Goal: Task Accomplishment & Management: Use online tool/utility

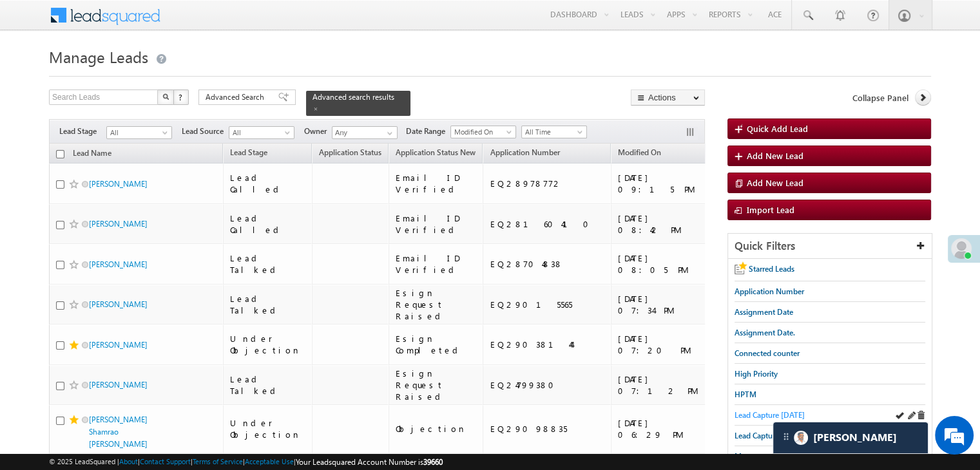
click at [741, 414] on span "Lead Capture [DATE]" at bounding box center [769, 415] width 70 height 10
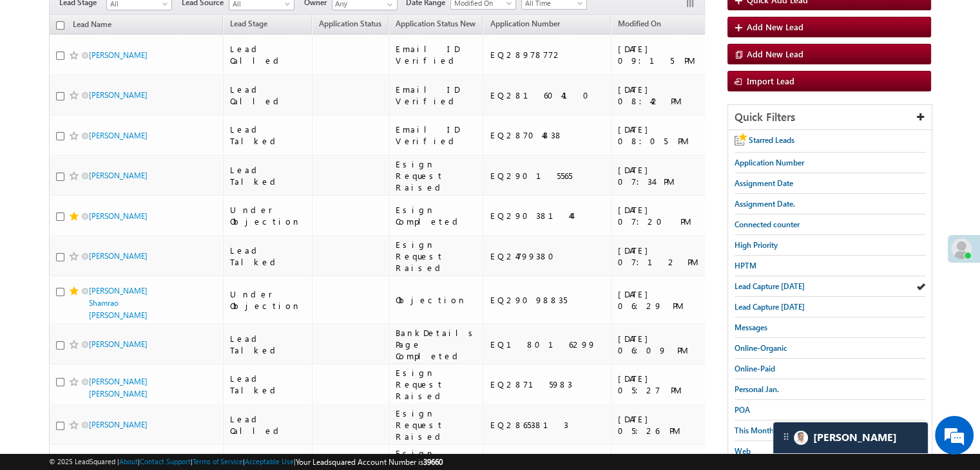
drag, startPoint x: 745, startPoint y: 243, endPoint x: 730, endPoint y: 243, distance: 15.5
click at [745, 243] on span "High Priority" at bounding box center [755, 245] width 43 height 10
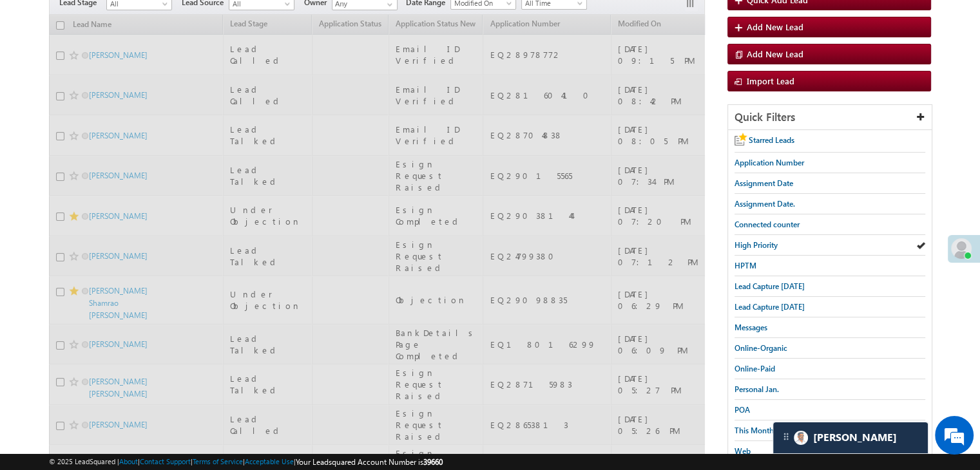
scroll to position [0, 0]
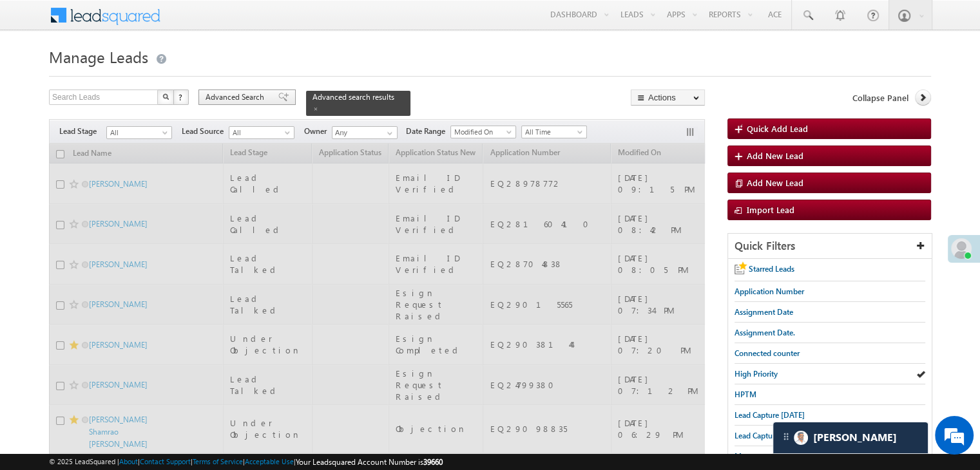
click at [254, 100] on span "Advanced Search" at bounding box center [236, 97] width 62 height 12
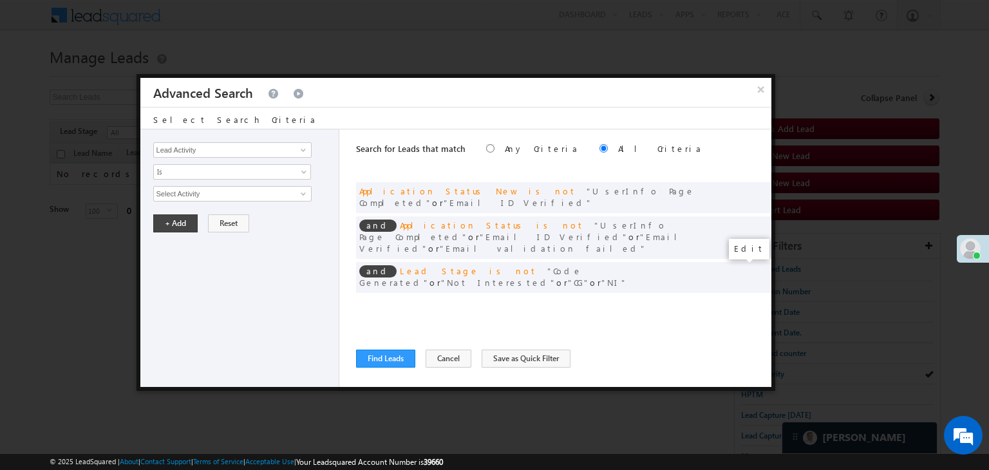
click at [739, 299] on span at bounding box center [741, 303] width 9 height 9
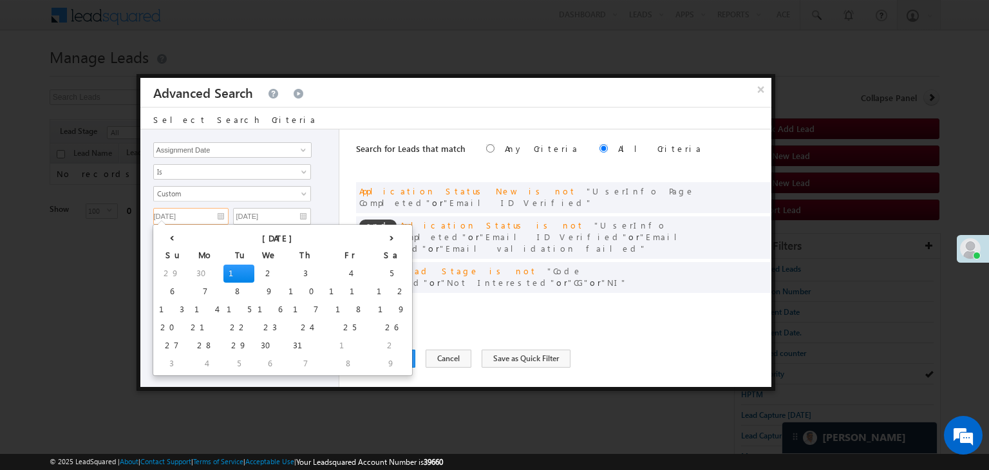
click at [206, 210] on input "[DATE]" at bounding box center [190, 216] width 75 height 17
click at [374, 238] on th "›" at bounding box center [392, 236] width 36 height 19
click at [379, 238] on th "›" at bounding box center [394, 236] width 31 height 19
click at [192, 309] on td "15" at bounding box center [207, 310] width 31 height 18
type input "[DATE]"
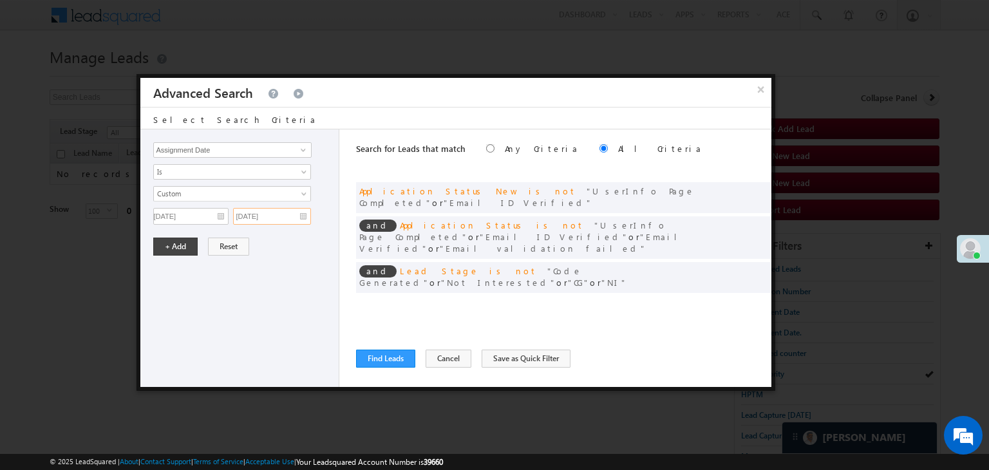
click at [286, 214] on input "[DATE]" at bounding box center [272, 216] width 78 height 17
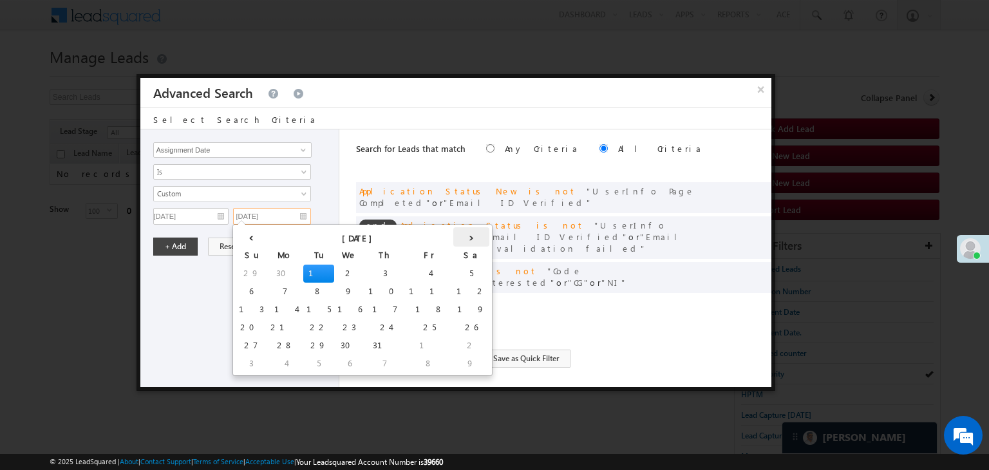
click at [453, 238] on th "›" at bounding box center [471, 236] width 36 height 19
click at [459, 238] on th "›" at bounding box center [474, 236] width 31 height 19
click at [272, 306] on td "15" at bounding box center [287, 310] width 31 height 18
type input "[DATE]"
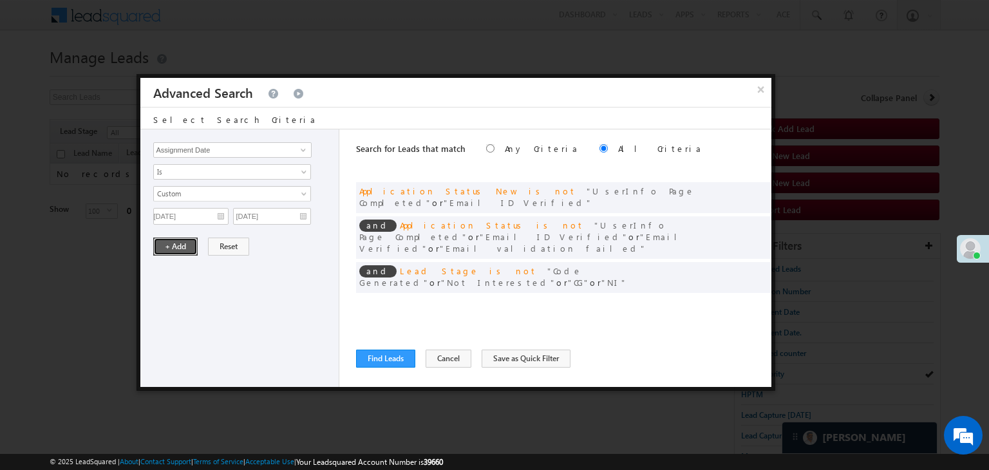
click at [167, 247] on button "+ Add" at bounding box center [175, 247] width 44 height 18
click at [372, 356] on button "Find Leads" at bounding box center [385, 359] width 59 height 18
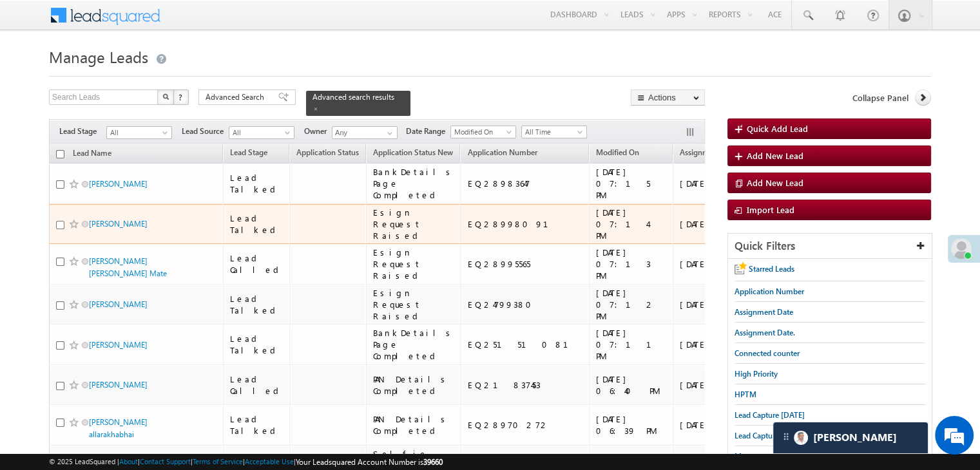
click at [59, 229] on input "checkbox" at bounding box center [60, 225] width 8 height 8
checkbox input "true"
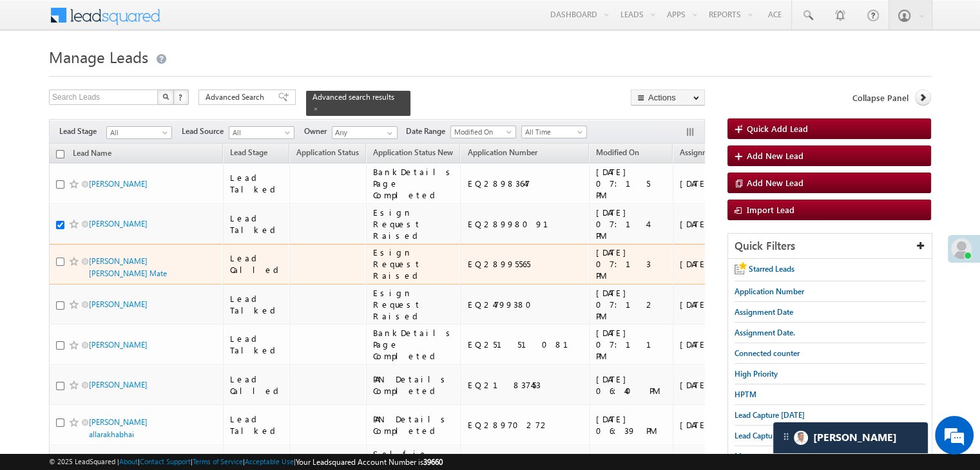
click at [59, 266] on input "checkbox" at bounding box center [60, 262] width 8 height 8
checkbox input "true"
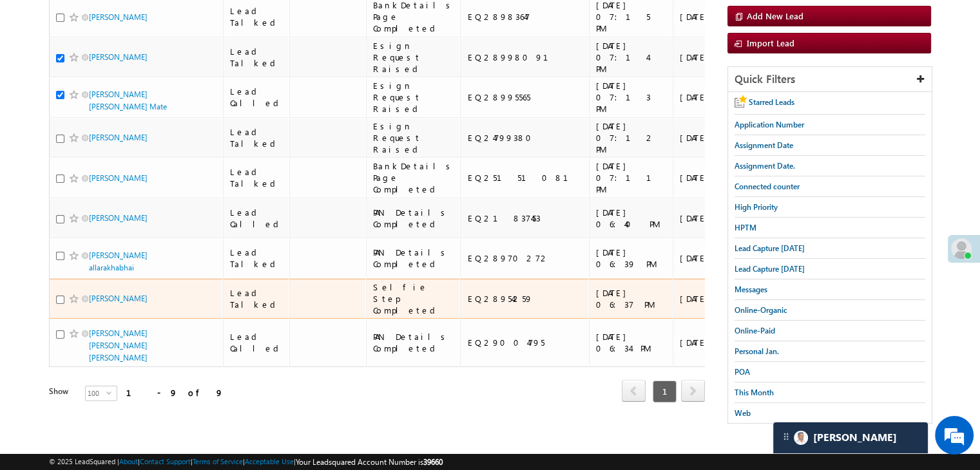
scroll to position [386, 0]
click at [63, 304] on input "checkbox" at bounding box center [60, 300] width 8 height 8
checkbox input "true"
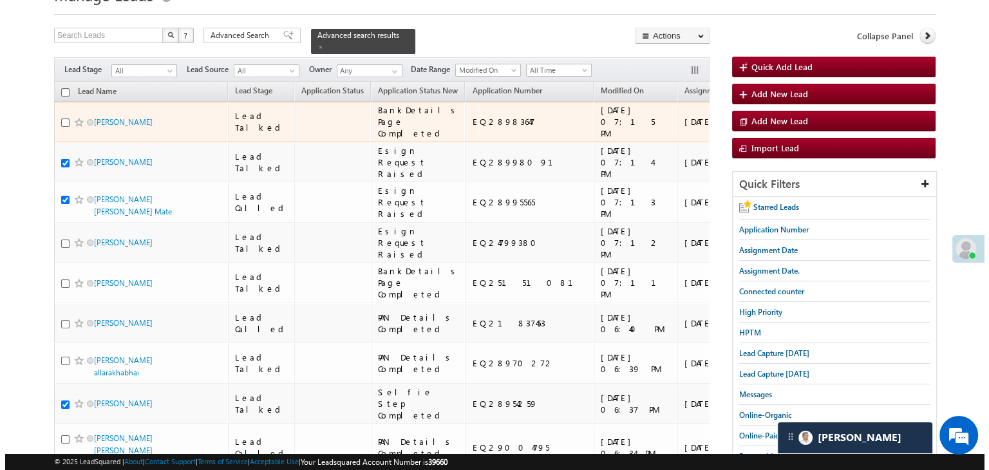
scroll to position [0, 0]
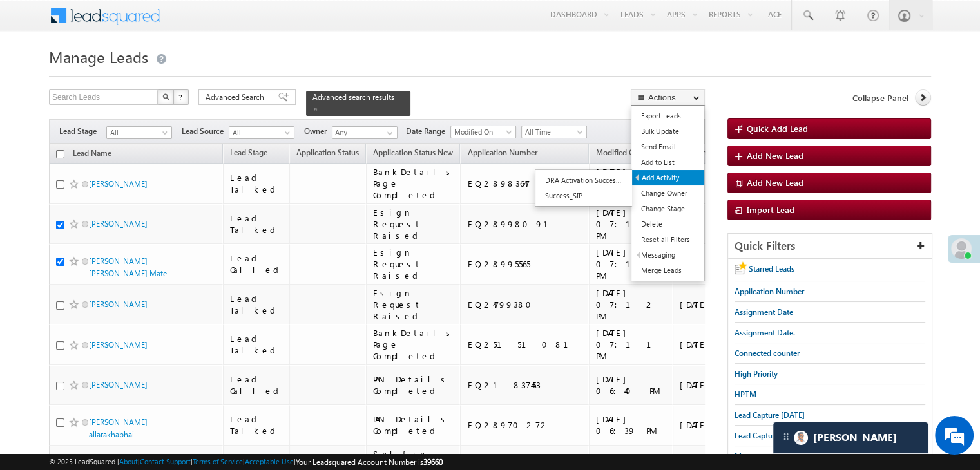
click at [660, 173] on link "Add Activity" at bounding box center [668, 177] width 72 height 15
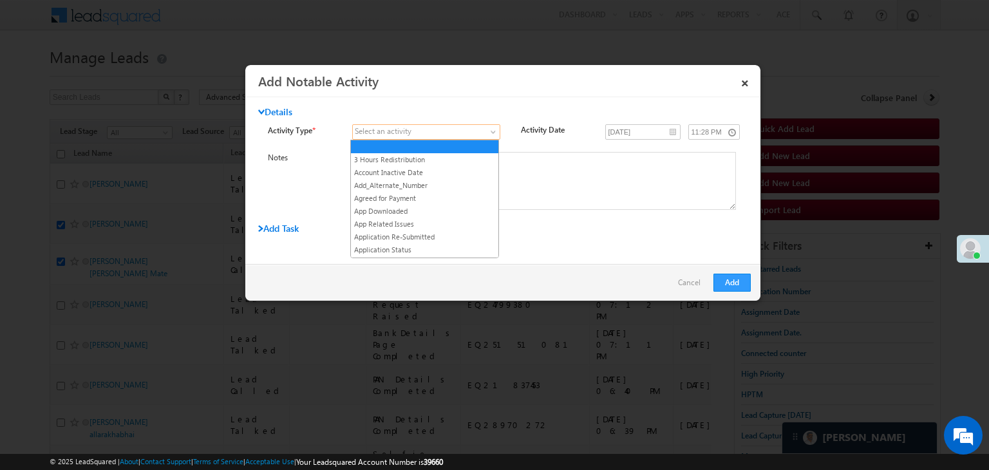
click at [440, 129] on span at bounding box center [418, 132] width 131 height 12
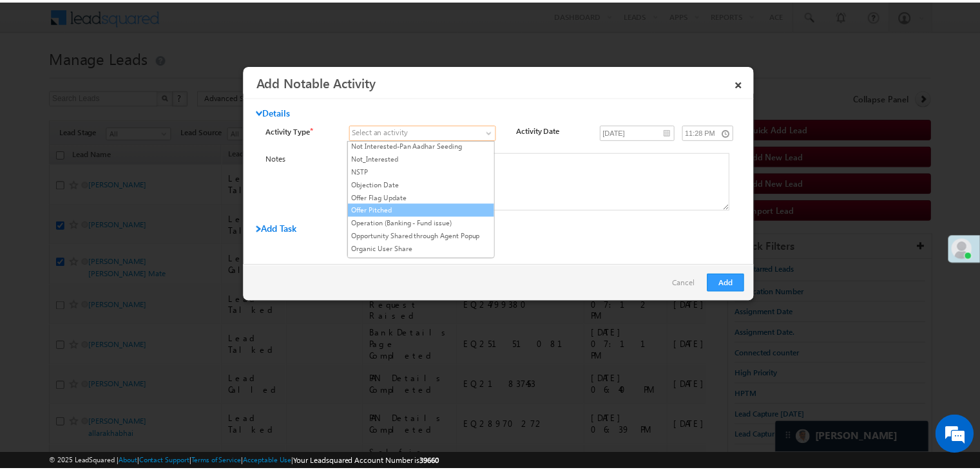
scroll to position [1095, 0]
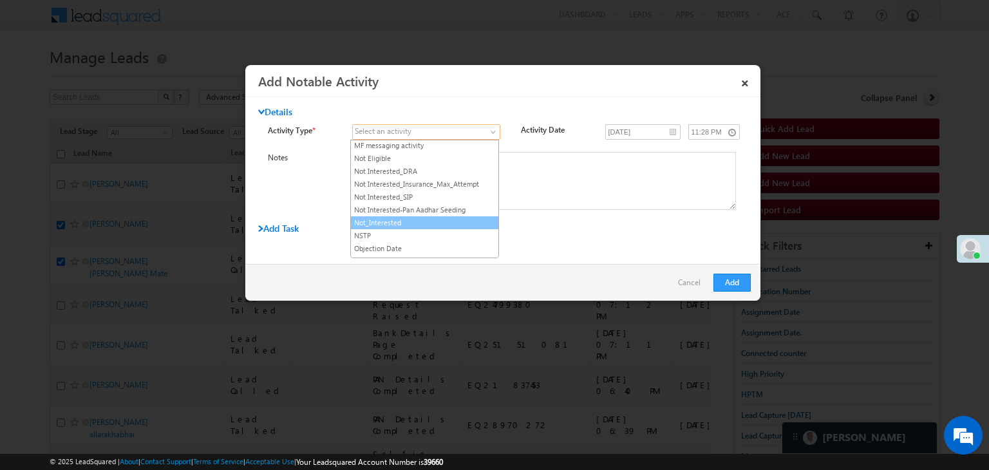
click at [432, 217] on link "Not_Interested" at bounding box center [424, 223] width 147 height 12
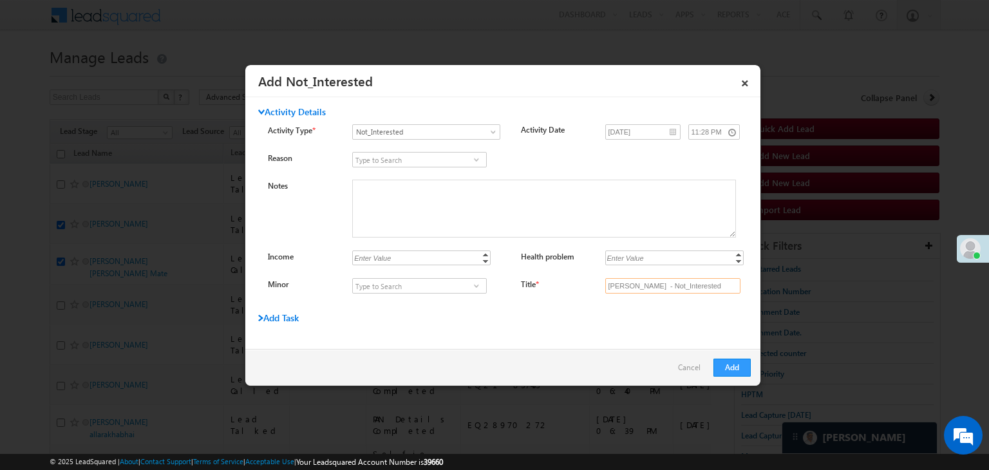
click at [655, 284] on input "[PERSON_NAME] - Not_Interested" at bounding box center [672, 285] width 135 height 15
click at [660, 284] on input "Title *" at bounding box center [672, 285] width 135 height 15
type input "na"
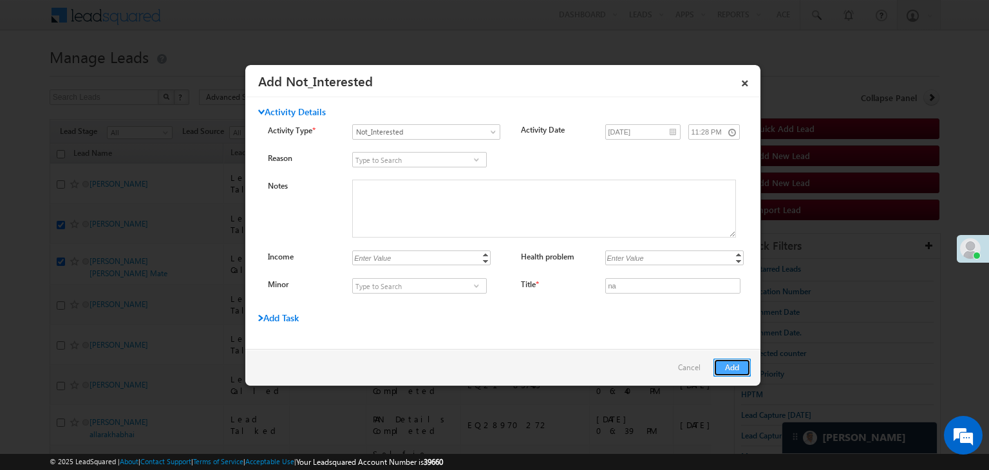
click at [734, 363] on button "Add" at bounding box center [732, 368] width 37 height 18
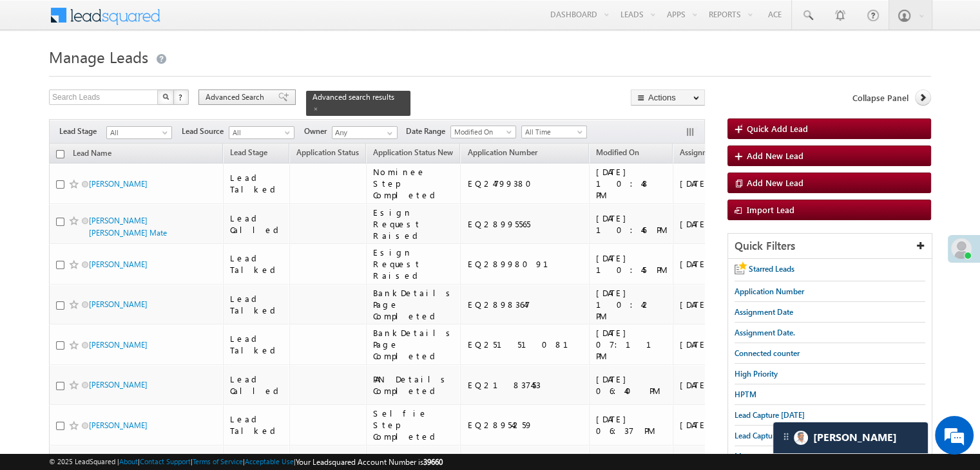
click at [278, 99] on span at bounding box center [283, 97] width 10 height 9
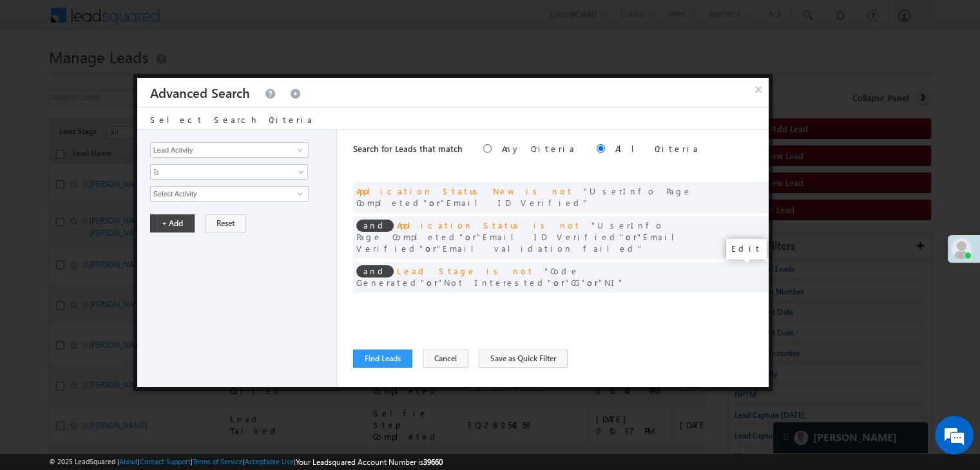
click at [736, 299] on span at bounding box center [738, 303] width 9 height 9
click at [214, 214] on input "[DATE]" at bounding box center [187, 216] width 75 height 17
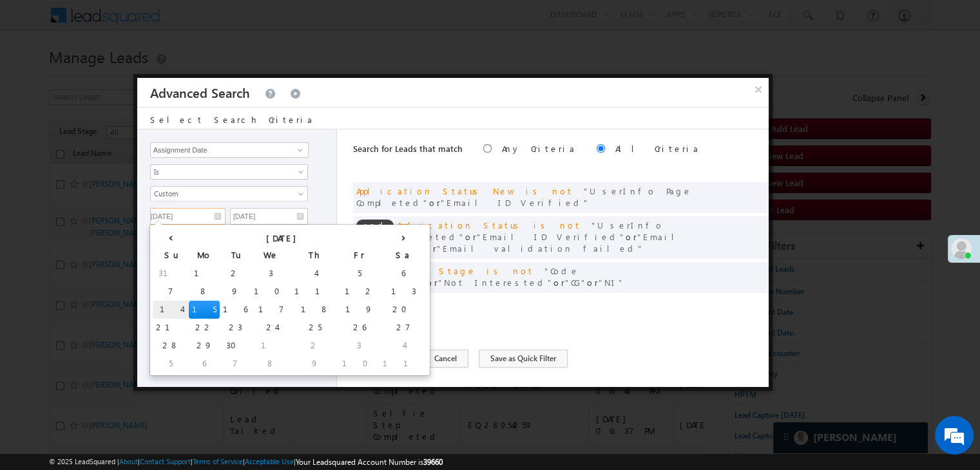
click at [163, 310] on td "14" at bounding box center [171, 310] width 36 height 18
type input "[DATE]"
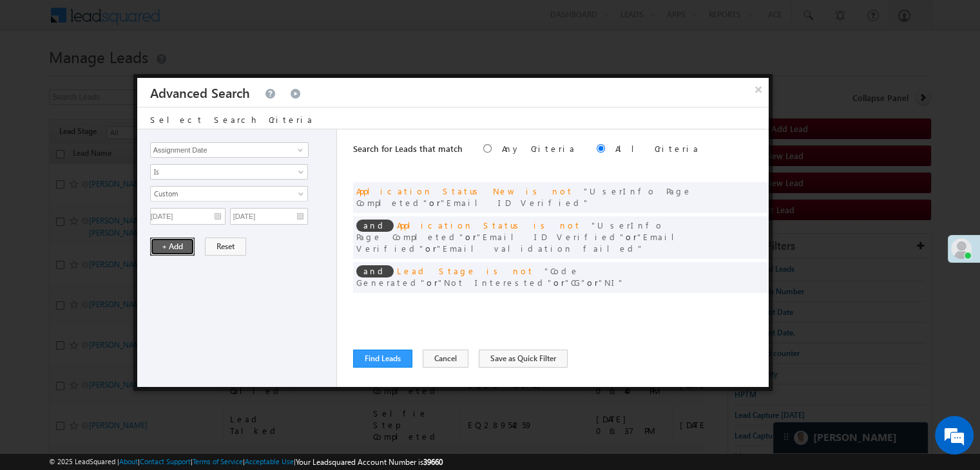
click at [168, 247] on button "+ Add" at bounding box center [172, 247] width 44 height 18
click at [358, 356] on button "Find Leads" at bounding box center [382, 359] width 59 height 18
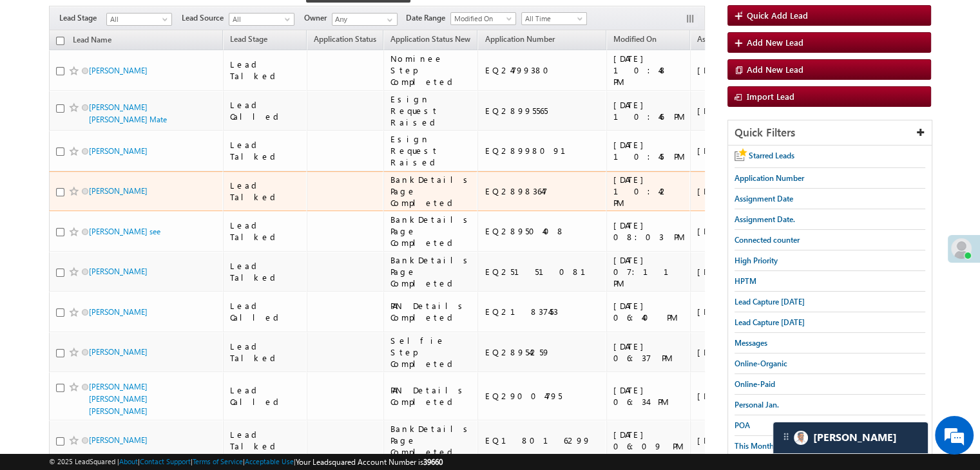
scroll to position [0, 0]
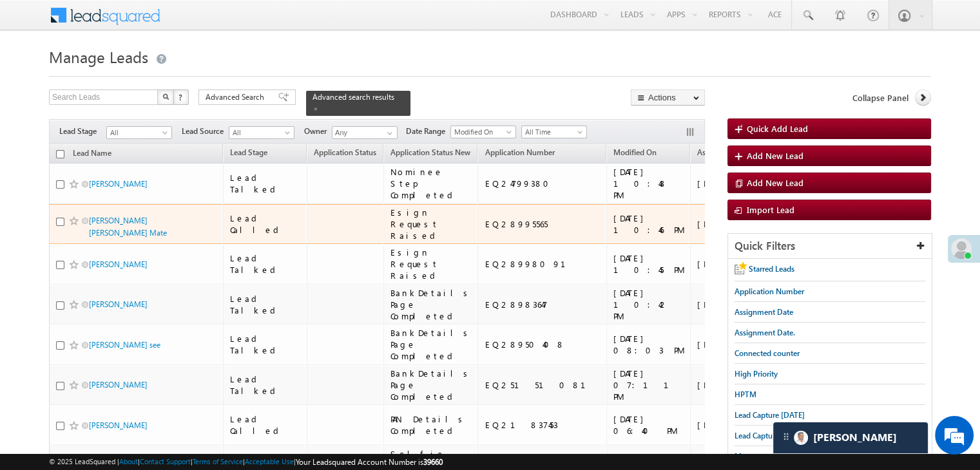
click at [497, 230] on div "EQ28995565" at bounding box center [542, 224] width 116 height 12
copy div "EQ28995565"
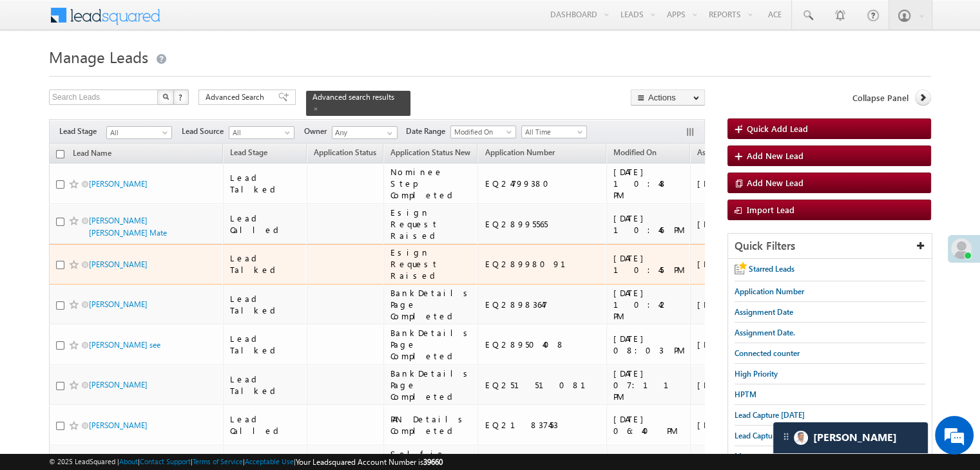
click at [491, 270] on div "EQ28998091" at bounding box center [542, 264] width 116 height 12
copy div "EQ28998091"
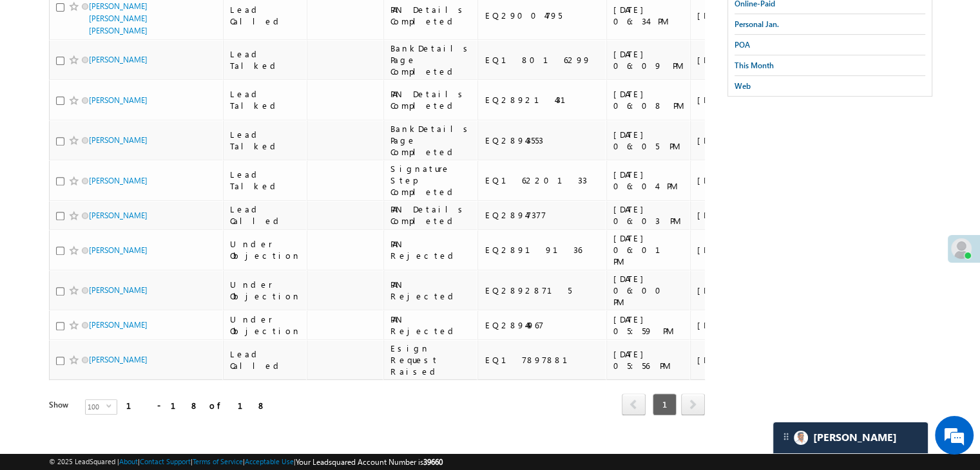
scroll to position [515, 0]
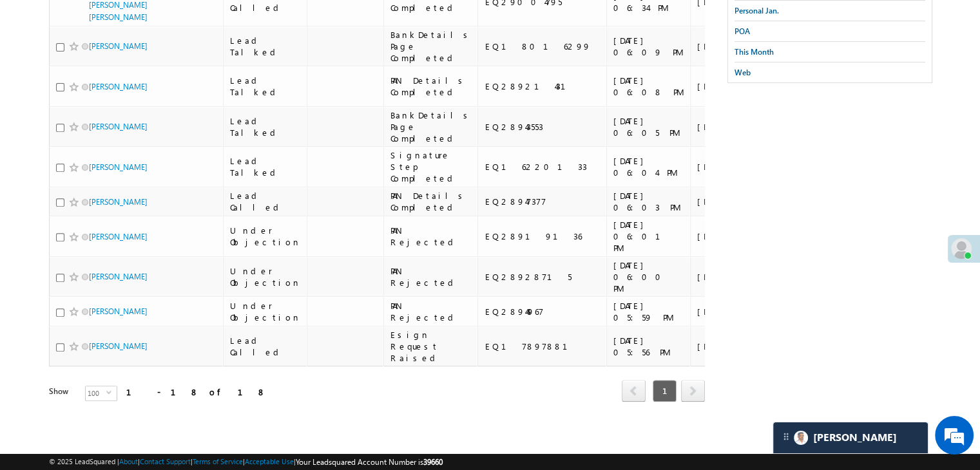
copy div "EQ28954259"
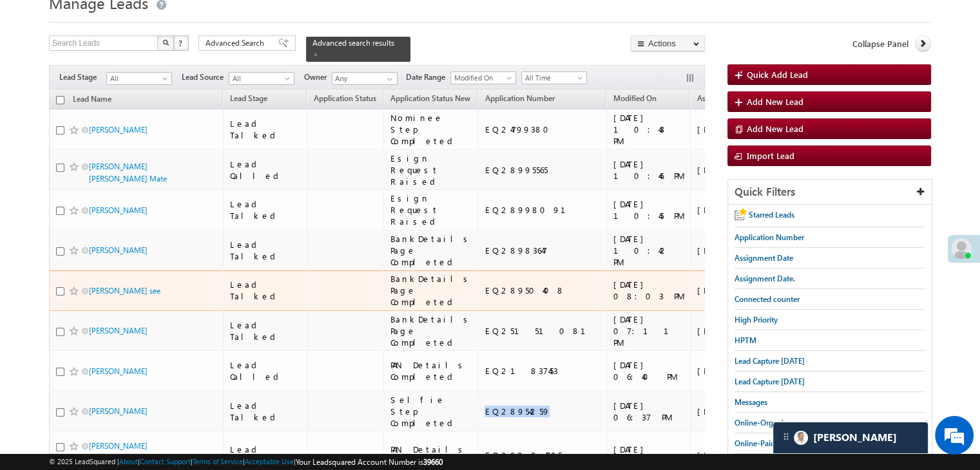
scroll to position [0, 0]
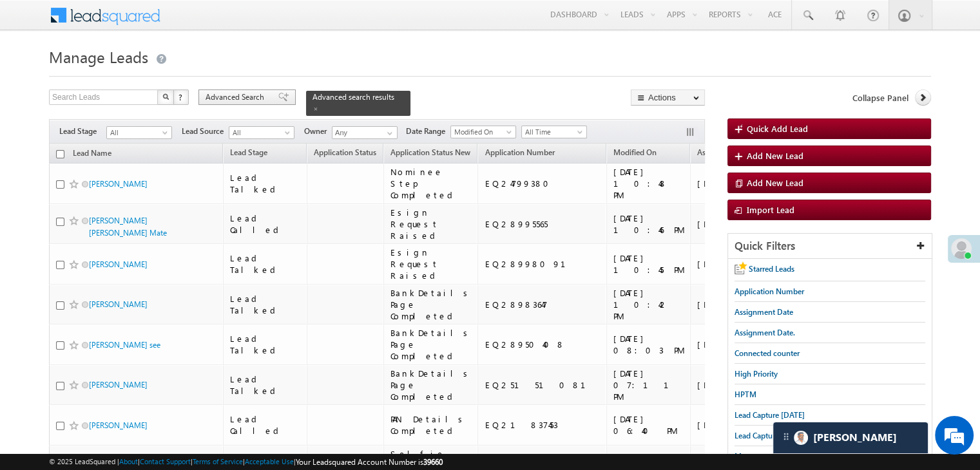
click at [278, 93] on span at bounding box center [283, 97] width 10 height 9
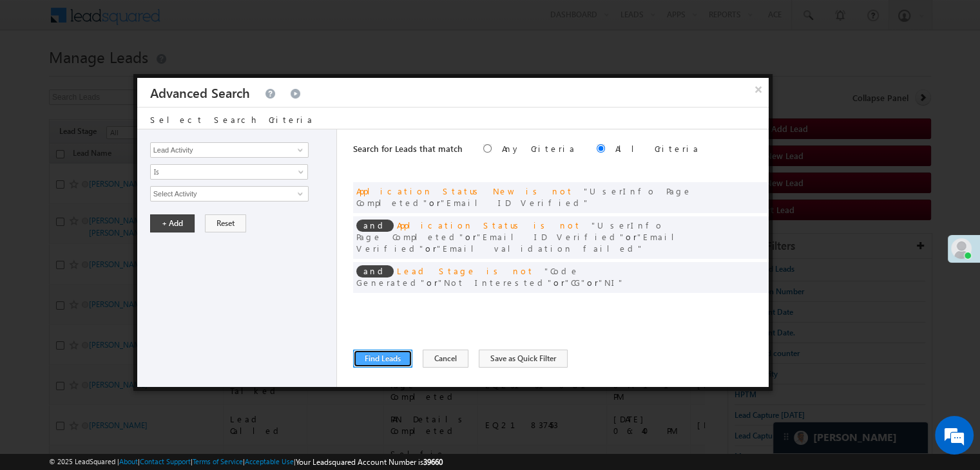
click at [389, 360] on button "Find Leads" at bounding box center [382, 359] width 59 height 18
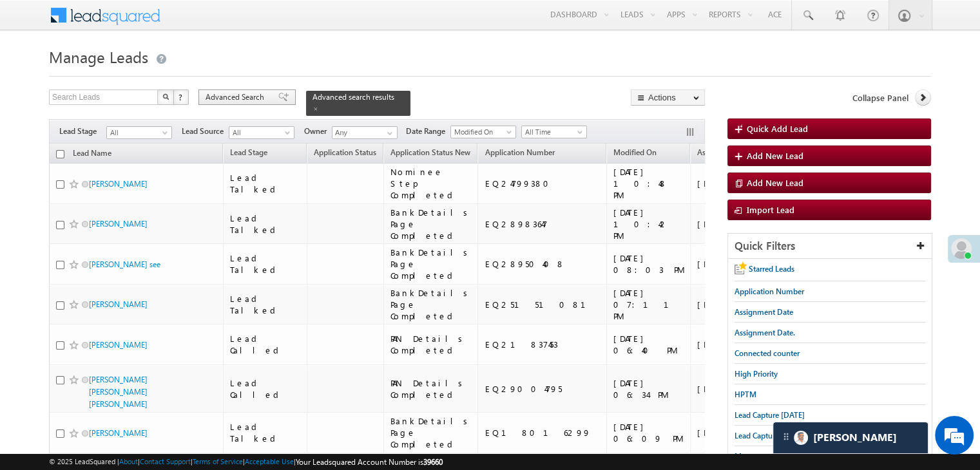
click at [243, 96] on span "Advanced Search" at bounding box center [236, 97] width 62 height 12
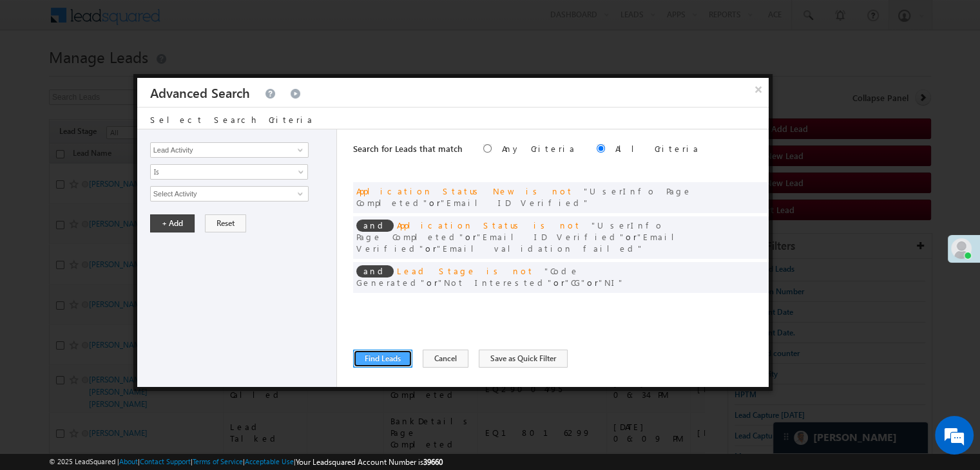
click at [394, 358] on button "Find Leads" at bounding box center [382, 359] width 59 height 18
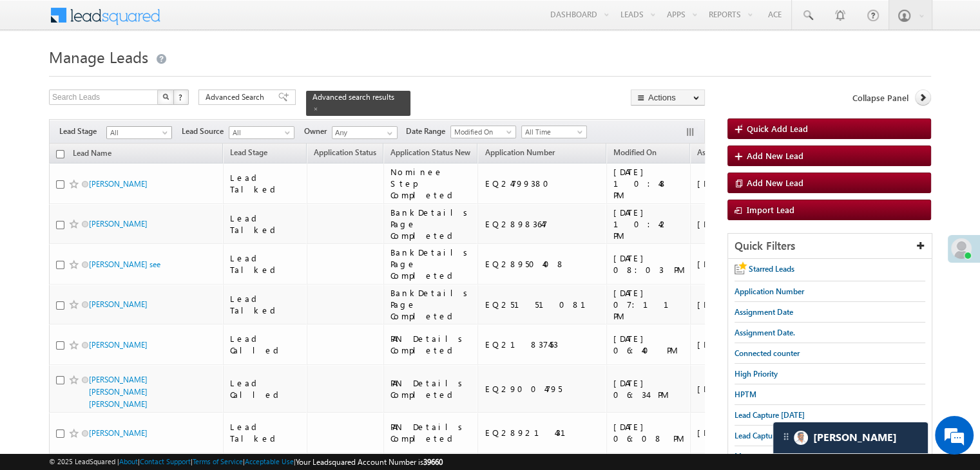
click at [159, 129] on span "All" at bounding box center [137, 133] width 61 height 12
click at [270, 102] on div "Advanced Search" at bounding box center [246, 97] width 97 height 15
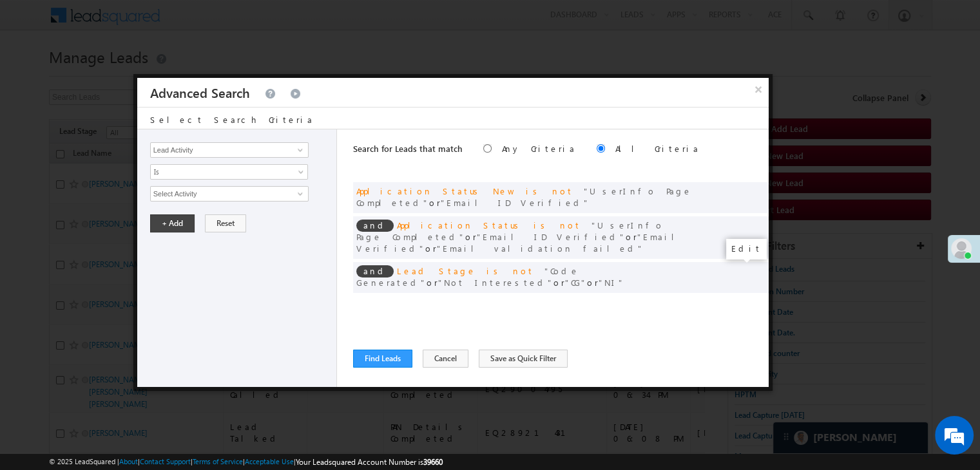
click at [737, 299] on span at bounding box center [738, 303] width 9 height 9
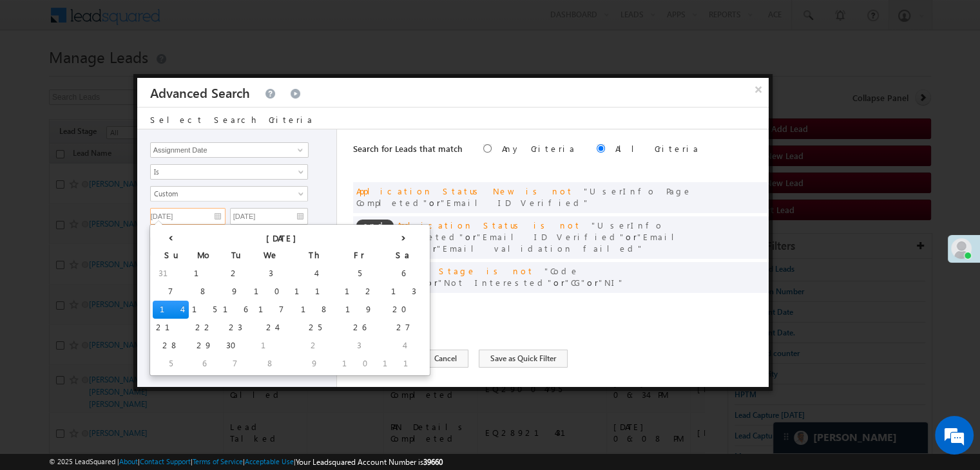
click at [209, 215] on input "[DATE]" at bounding box center [187, 216] width 75 height 17
click at [379, 288] on td "13" at bounding box center [403, 292] width 48 height 18
type input "[DATE]"
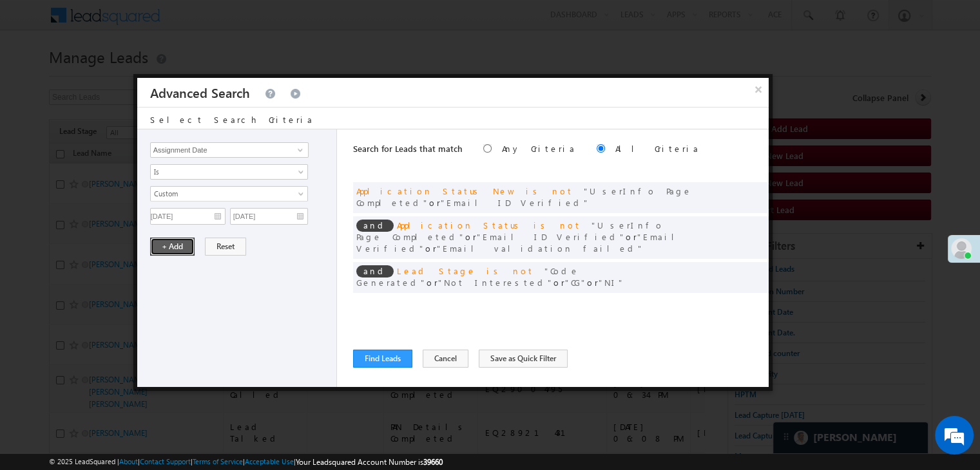
click at [186, 245] on button "+ Add" at bounding box center [172, 247] width 44 height 18
drag, startPoint x: 736, startPoint y: 269, endPoint x: 281, endPoint y: 226, distance: 456.0
click at [0, 0] on span at bounding box center [0, 0] width 0 height 0
click at [216, 211] on input "[DATE]" at bounding box center [187, 216] width 75 height 17
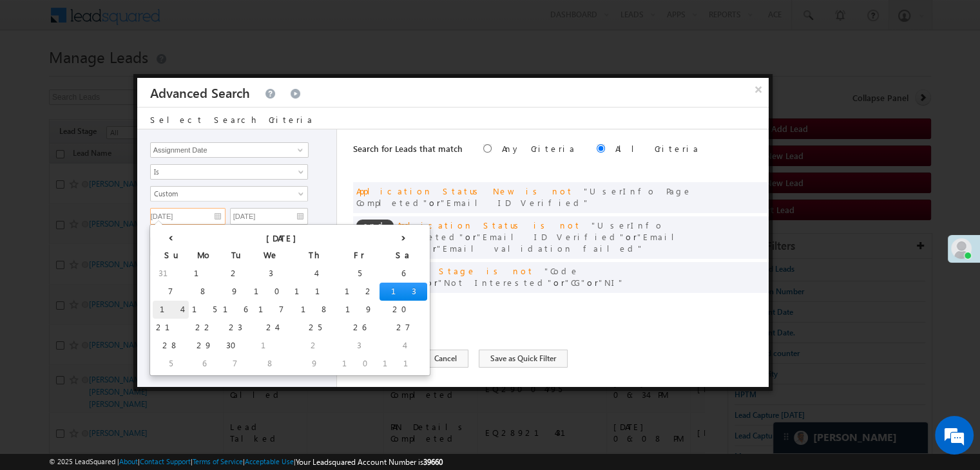
click at [161, 305] on td "14" at bounding box center [171, 310] width 36 height 18
type input "[DATE]"
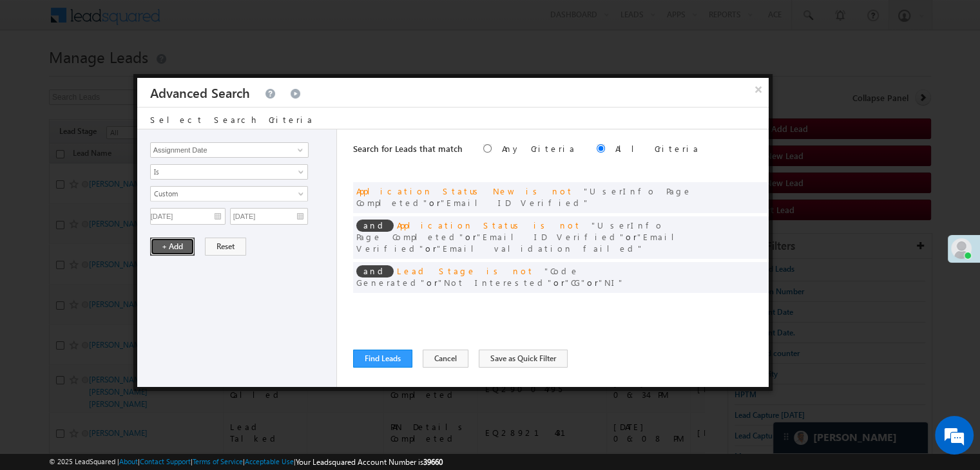
click at [173, 247] on button "+ Add" at bounding box center [172, 247] width 44 height 18
click at [750, 265] on span at bounding box center [754, 269] width 9 height 9
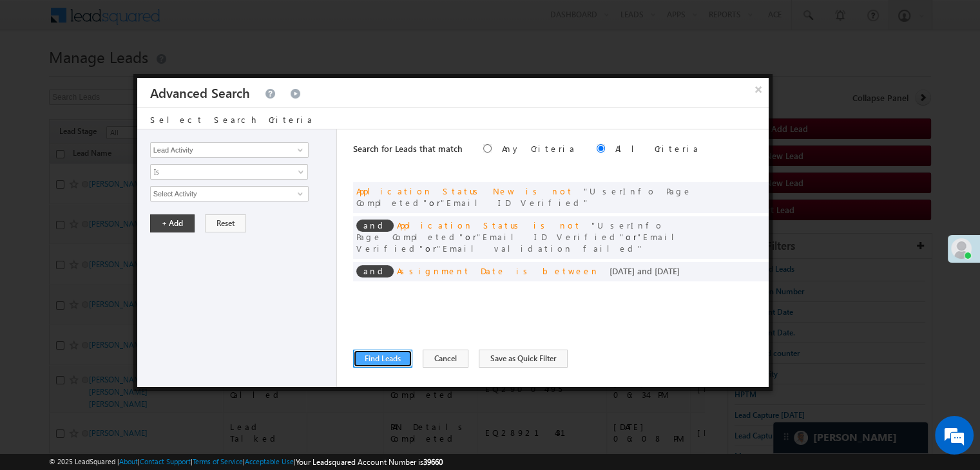
click at [383, 357] on button "Find Leads" at bounding box center [382, 359] width 59 height 18
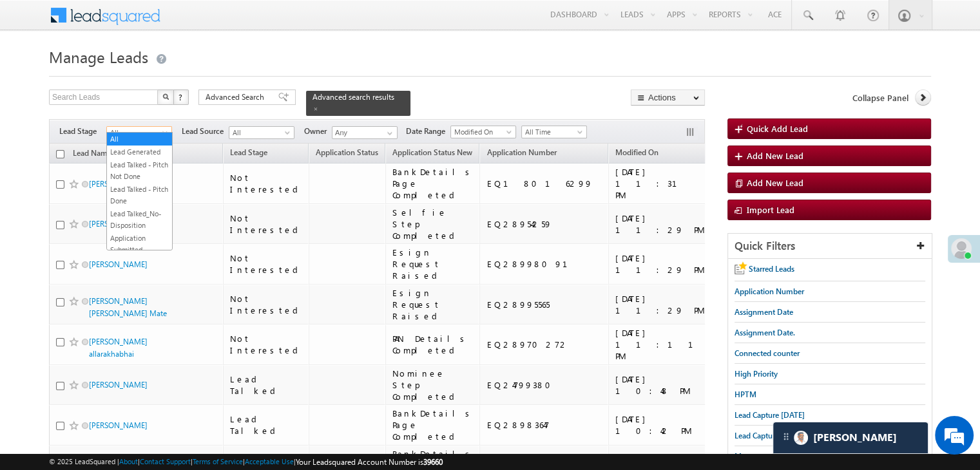
click at [147, 127] on span "All" at bounding box center [137, 133] width 61 height 12
click at [144, 151] on link "Not Interested" at bounding box center [139, 146] width 65 height 12
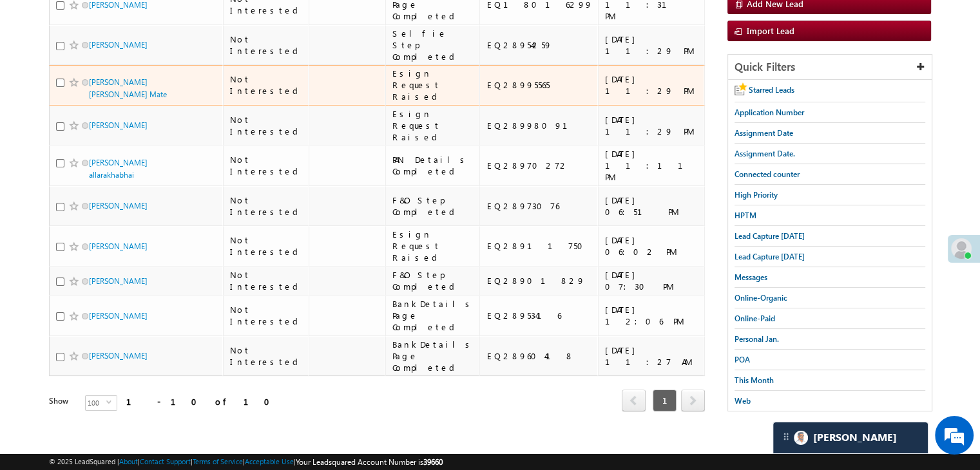
scroll to position [258, 0]
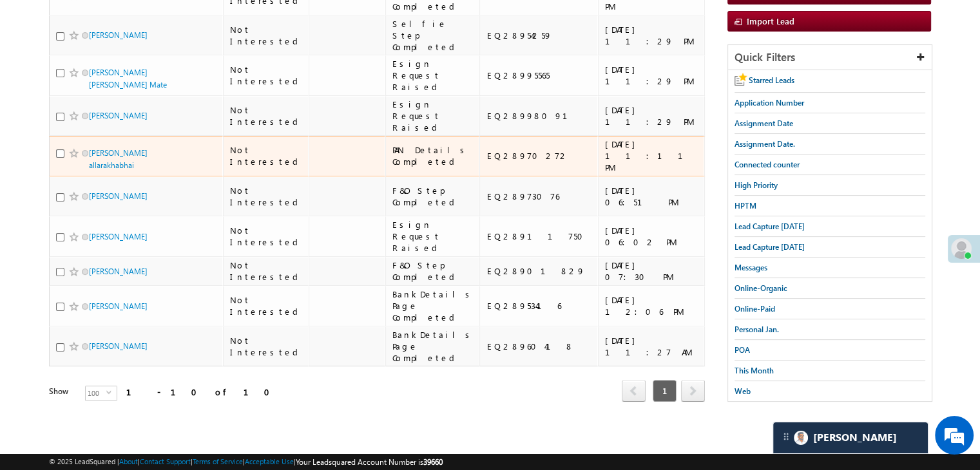
click at [486, 162] on div "EQ28970272" at bounding box center [539, 156] width 106 height 12
copy div "EQ28970272"
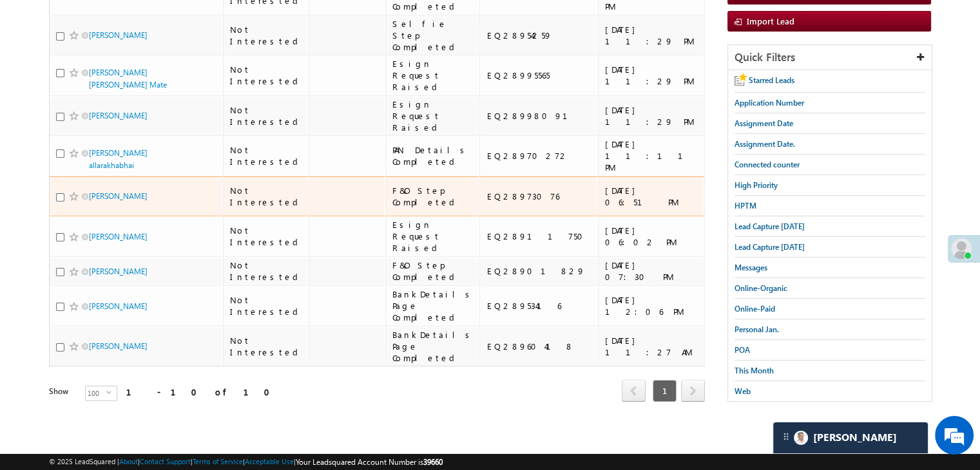
click at [486, 191] on div "EQ28973076" at bounding box center [539, 197] width 106 height 12
copy div "EQ28973076"
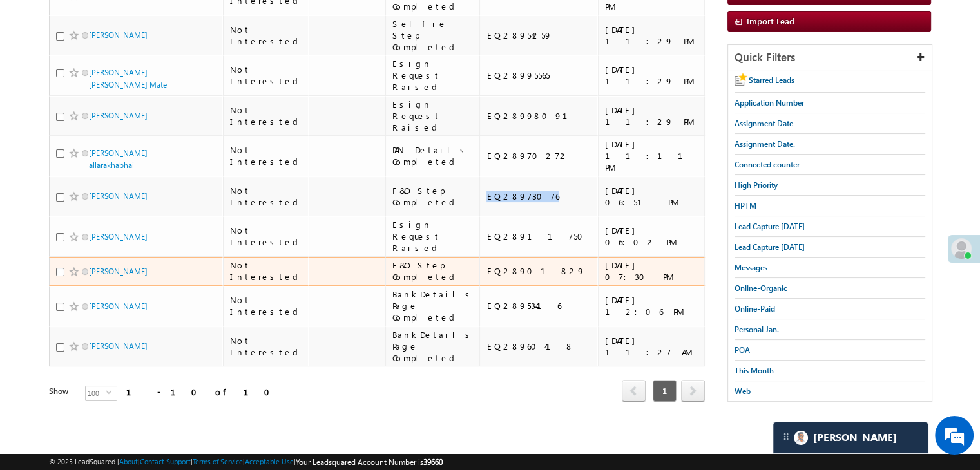
scroll to position [451, 0]
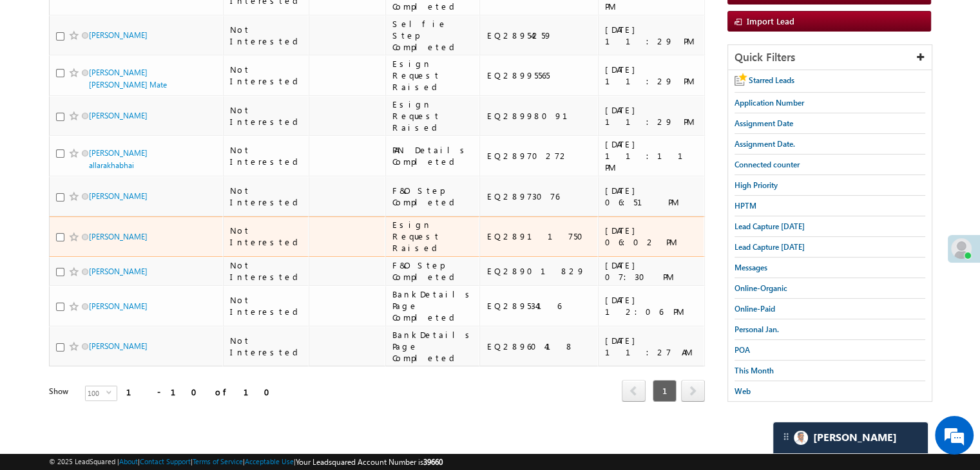
click at [486, 231] on div "EQ28911750" at bounding box center [539, 237] width 106 height 12
copy div "EQ28911750"
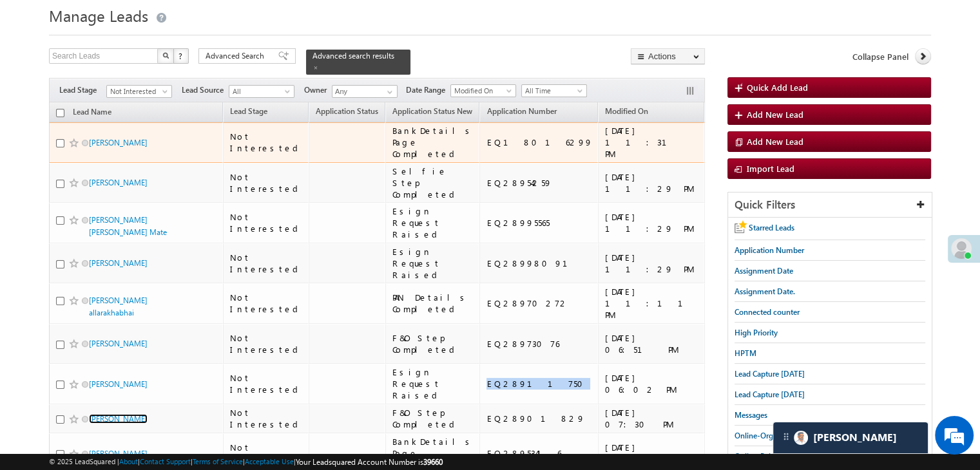
scroll to position [0, 0]
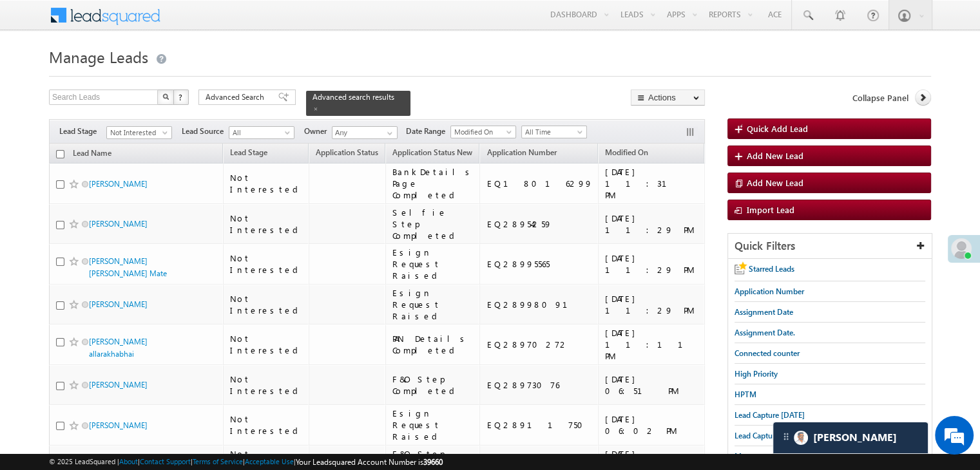
drag, startPoint x: 236, startPoint y: 99, endPoint x: 314, endPoint y: 167, distance: 103.7
click at [236, 100] on span "Advanced Search" at bounding box center [236, 97] width 62 height 12
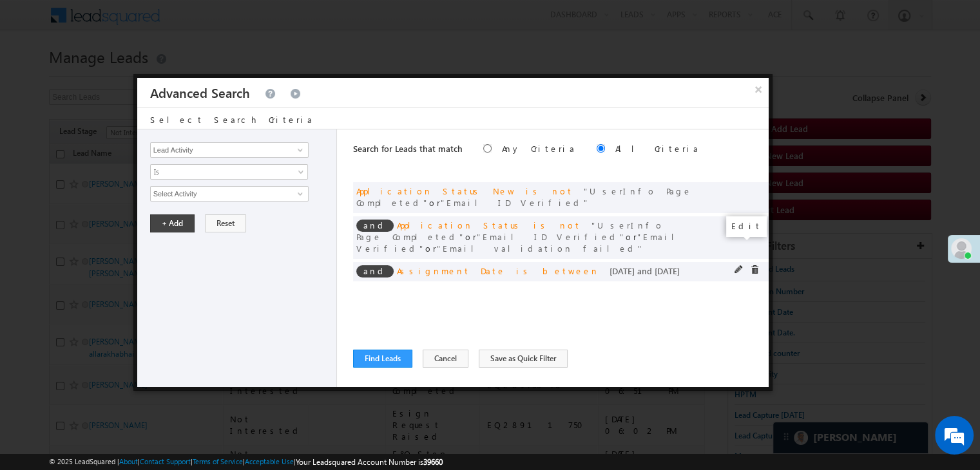
click at [737, 265] on span at bounding box center [738, 269] width 9 height 9
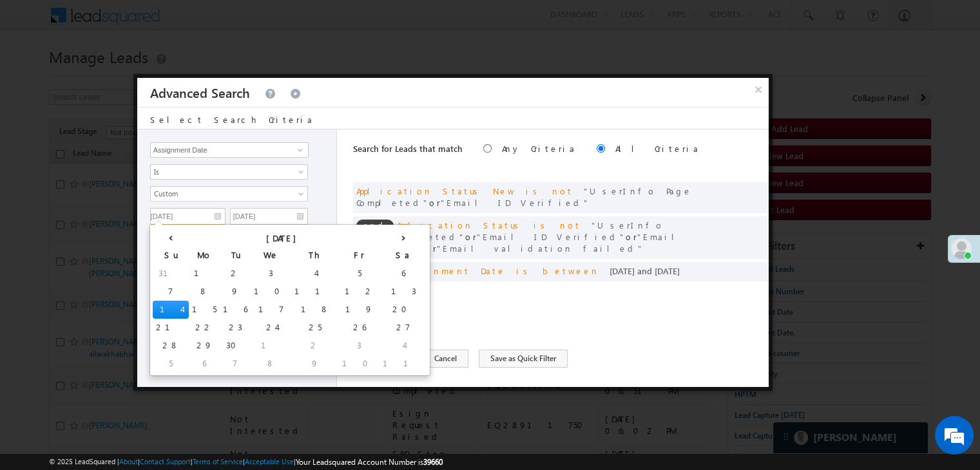
click at [196, 208] on input "[DATE]" at bounding box center [187, 216] width 75 height 17
drag, startPoint x: 278, startPoint y: 285, endPoint x: 278, endPoint y: 266, distance: 19.3
click at [379, 285] on td "13" at bounding box center [403, 292] width 48 height 18
type input "[DATE]"
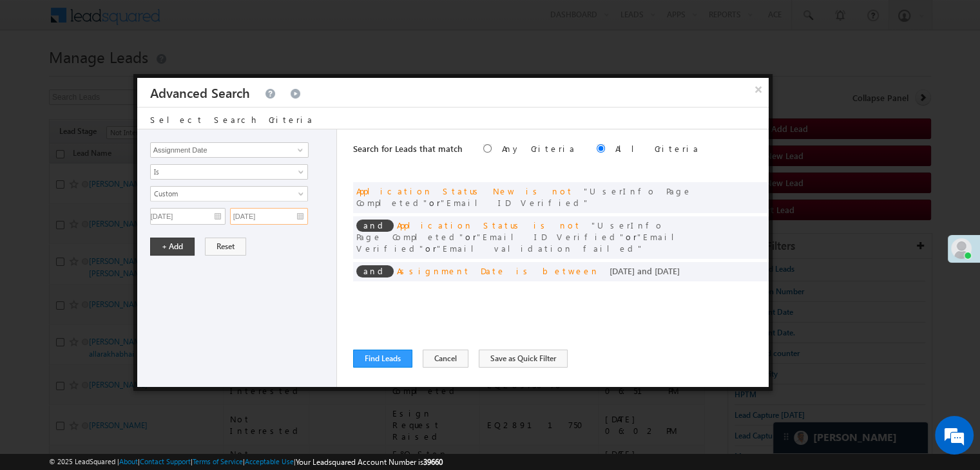
drag, startPoint x: 278, startPoint y: 214, endPoint x: 280, endPoint y: 224, distance: 9.9
click at [278, 217] on input "[DATE]" at bounding box center [269, 216] width 78 height 17
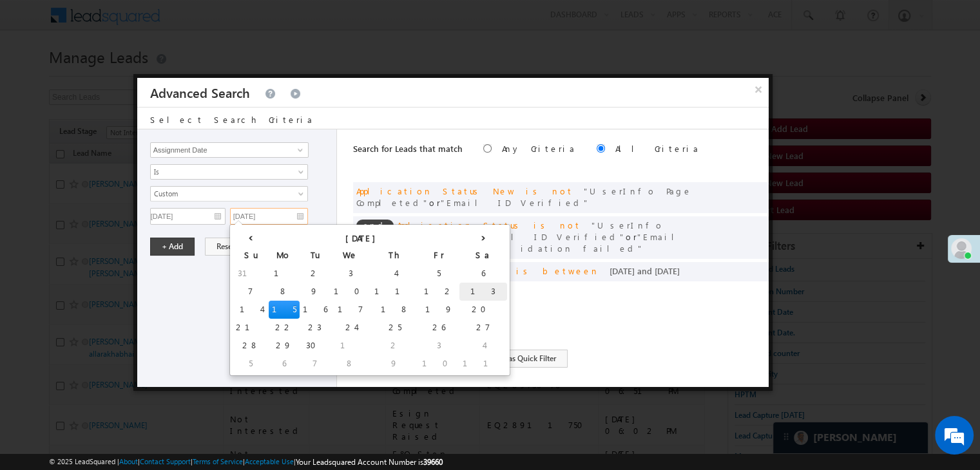
click at [459, 291] on td "13" at bounding box center [483, 292] width 48 height 18
type input "[DATE]"
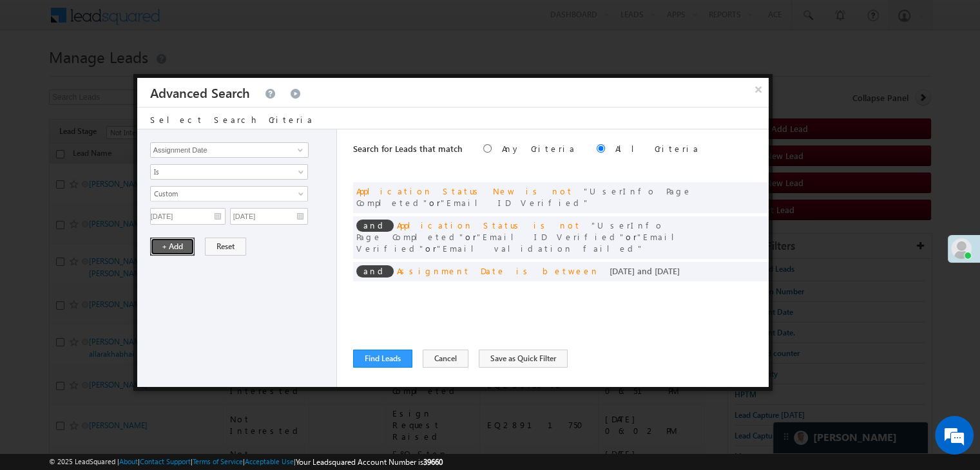
click at [178, 252] on button "+ Add" at bounding box center [172, 247] width 44 height 18
click at [373, 362] on button "Find Leads" at bounding box center [382, 359] width 59 height 18
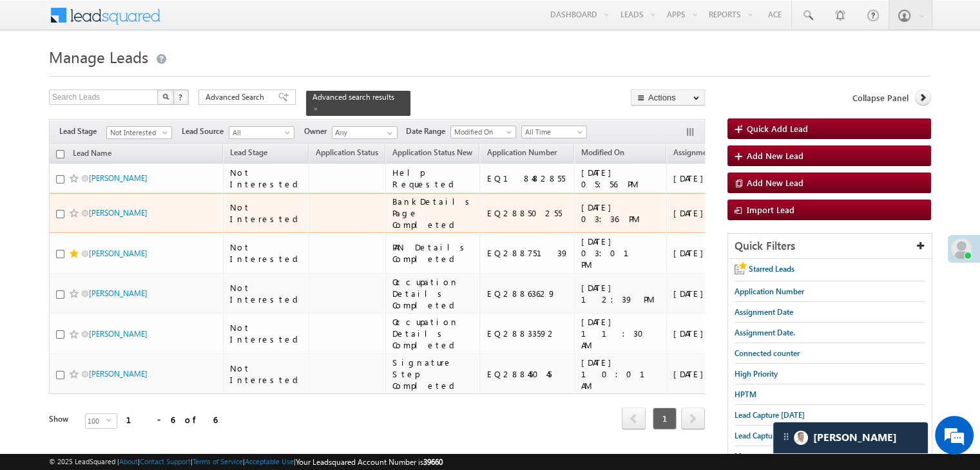
click at [486, 219] on div "EQ28850255" at bounding box center [527, 213] width 82 height 12
copy div "EQ28850255"
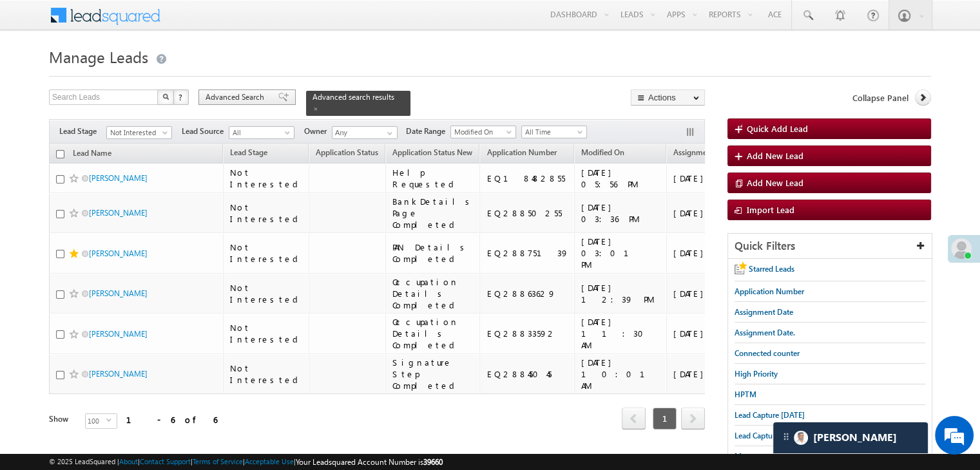
click at [240, 96] on span "Advanced Search" at bounding box center [236, 97] width 62 height 12
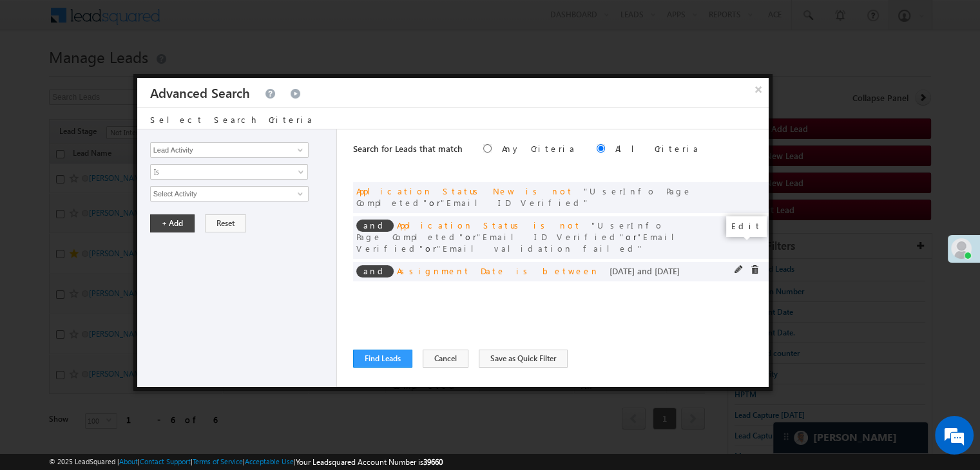
click at [736, 265] on span at bounding box center [738, 269] width 9 height 9
click at [193, 217] on input "[DATE]" at bounding box center [187, 216] width 75 height 17
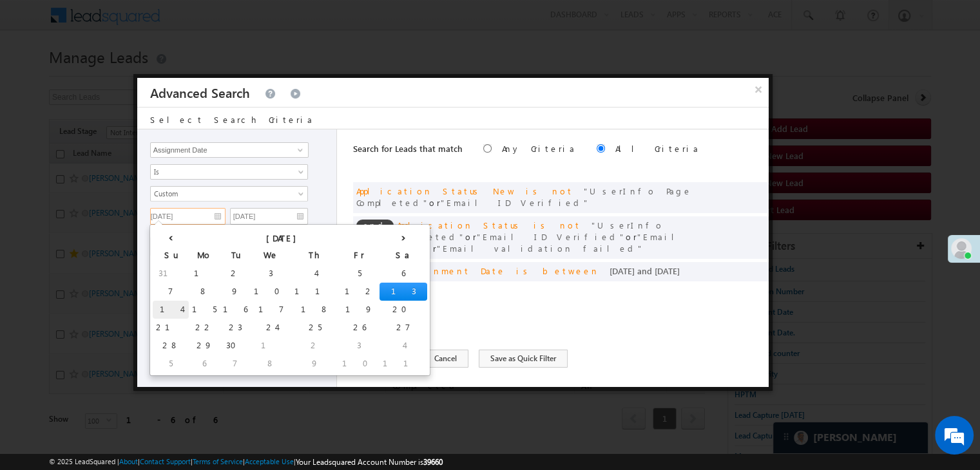
click at [170, 308] on td "14" at bounding box center [171, 310] width 36 height 18
type input "[DATE]"
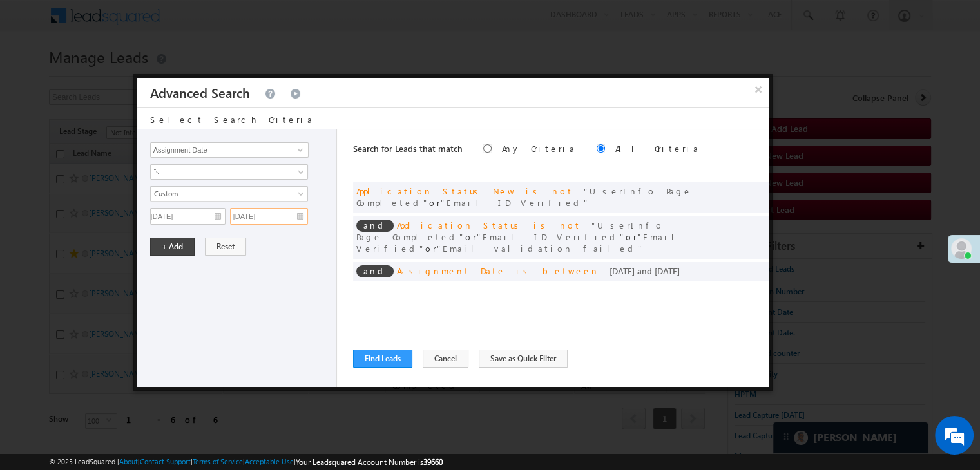
click at [278, 213] on input "[DATE]" at bounding box center [269, 216] width 78 height 17
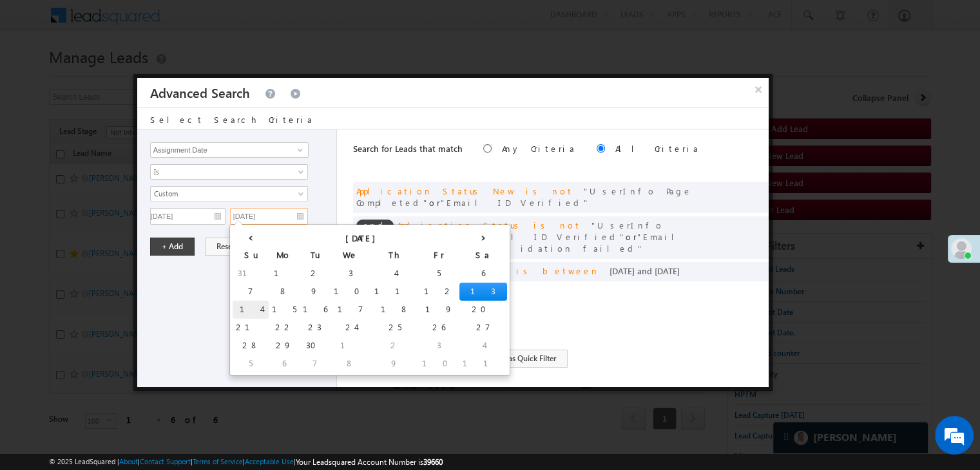
click at [240, 308] on td "14" at bounding box center [251, 310] width 36 height 18
type input "[DATE]"
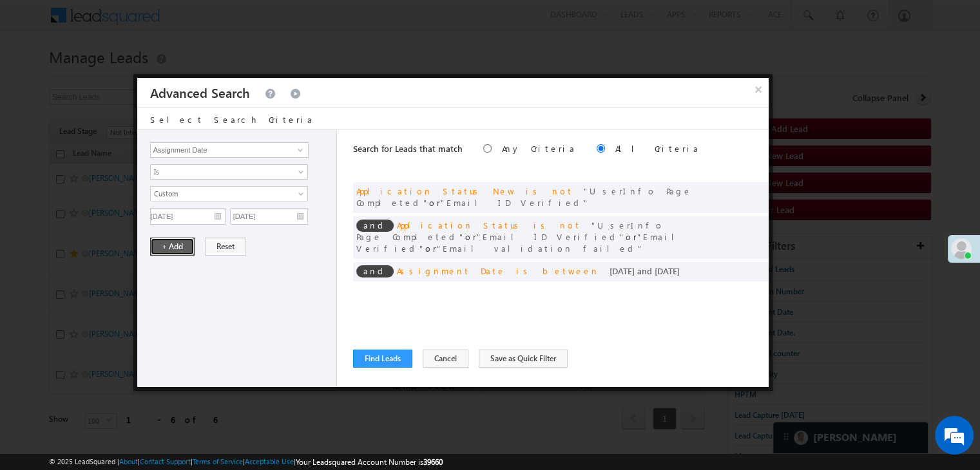
click at [183, 243] on button "+ Add" at bounding box center [172, 247] width 44 height 18
click at [392, 362] on button "Find Leads" at bounding box center [382, 359] width 59 height 18
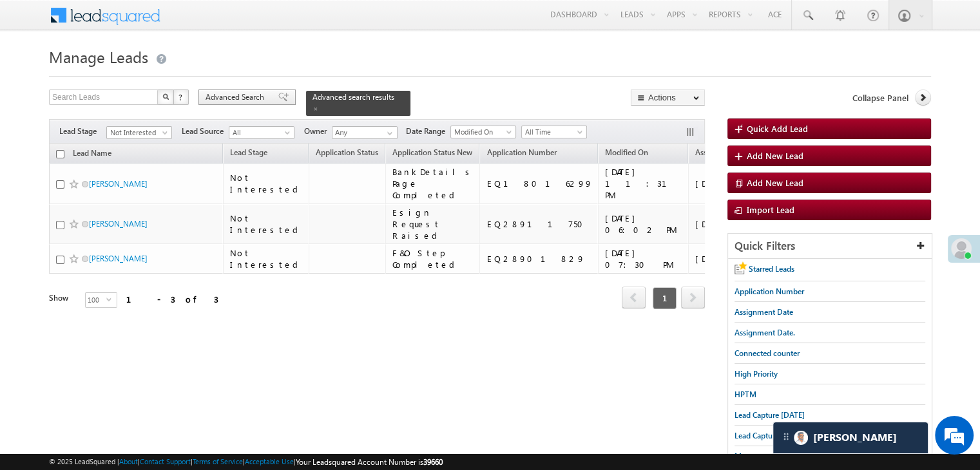
click at [280, 95] on span at bounding box center [283, 97] width 10 height 9
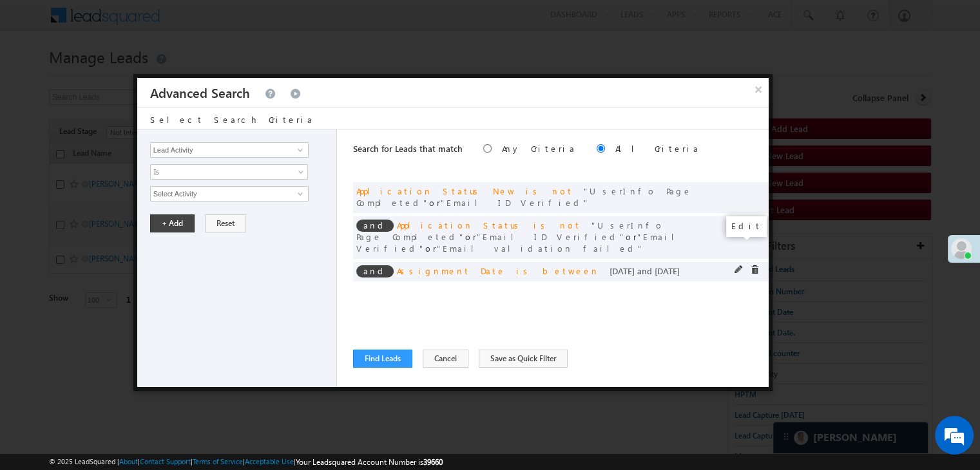
click at [739, 265] on span at bounding box center [738, 269] width 9 height 9
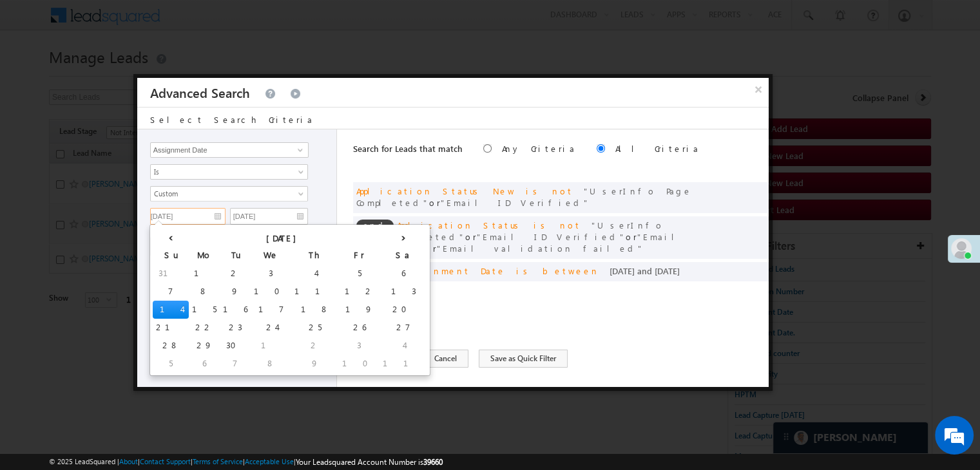
click at [204, 220] on input "[DATE]" at bounding box center [187, 216] width 75 height 17
click at [189, 305] on td "15" at bounding box center [204, 310] width 31 height 18
type input "[DATE]"
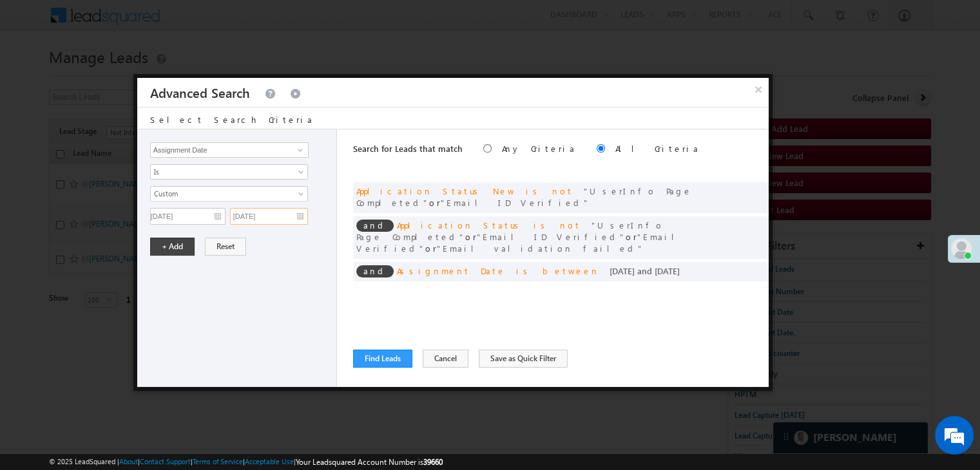
click at [299, 209] on input "[DATE]" at bounding box center [269, 216] width 78 height 17
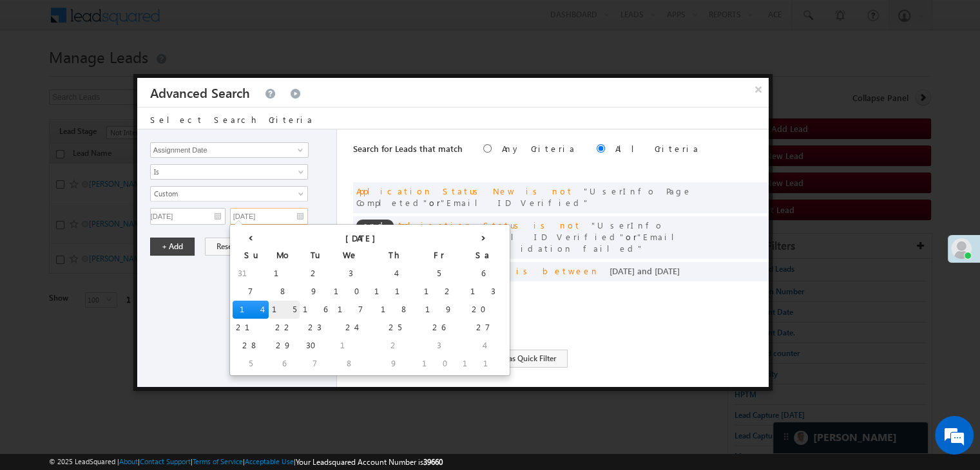
click at [269, 310] on td "15" at bounding box center [284, 310] width 31 height 18
type input "[DATE]"
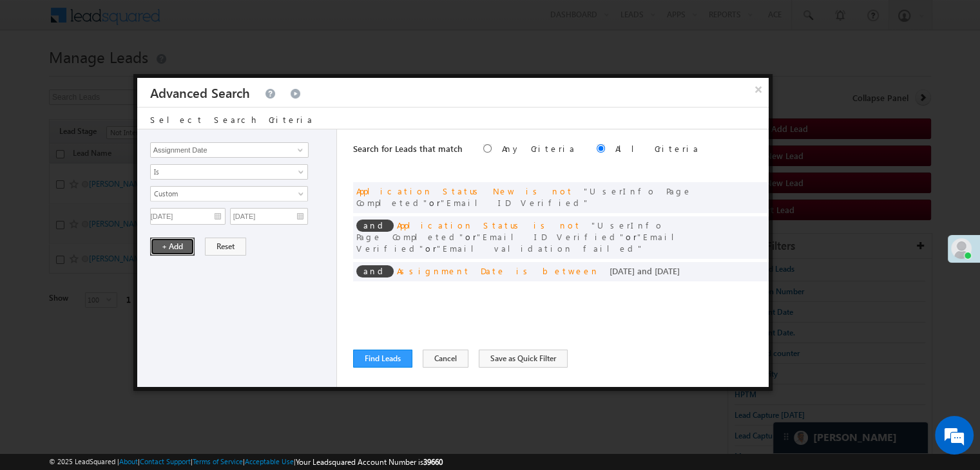
click at [167, 245] on button "+ Add" at bounding box center [172, 247] width 44 height 18
click at [380, 357] on button "Find Leads" at bounding box center [382, 359] width 59 height 18
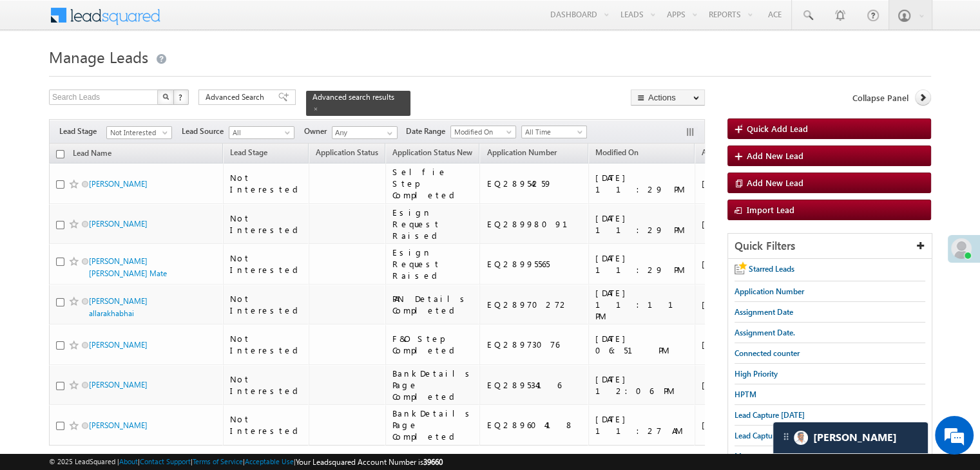
drag, startPoint x: 270, startPoint y: 99, endPoint x: 331, endPoint y: 168, distance: 92.2
click at [278, 99] on span at bounding box center [283, 97] width 10 height 9
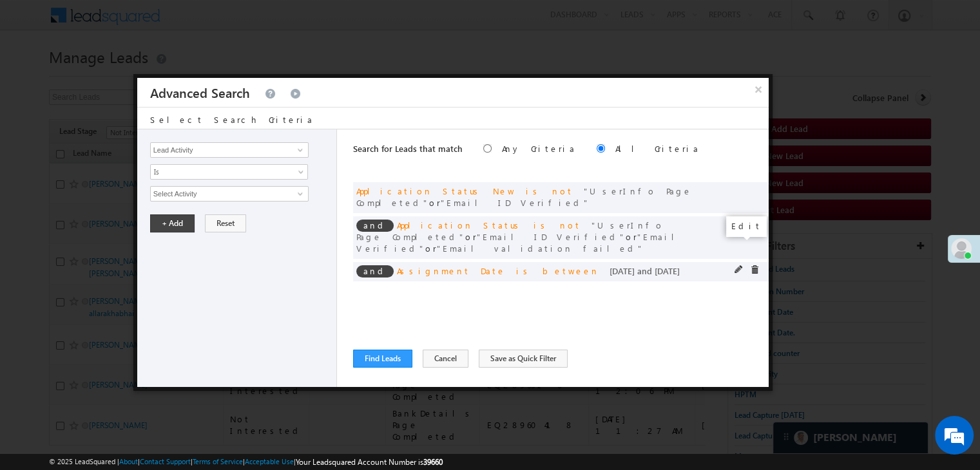
click at [734, 265] on span at bounding box center [738, 269] width 9 height 9
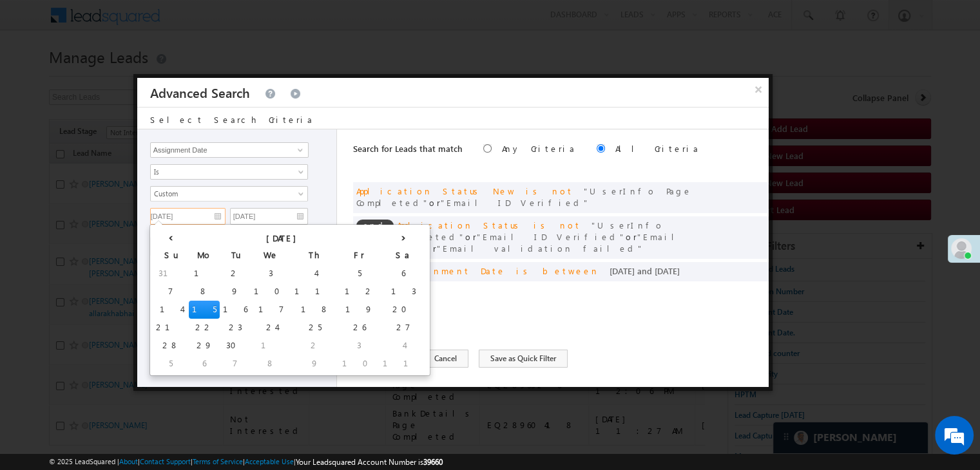
click at [213, 213] on input "[DATE]" at bounding box center [187, 216] width 75 height 17
click at [379, 289] on td "13" at bounding box center [403, 292] width 48 height 18
type input "[DATE]"
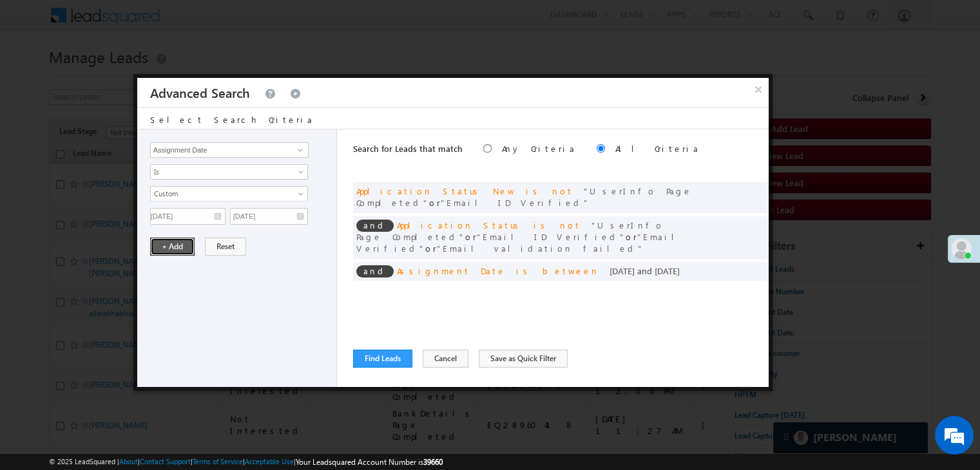
click at [187, 243] on button "+ Add" at bounding box center [172, 247] width 44 height 18
click at [368, 359] on button "Find Leads" at bounding box center [382, 359] width 59 height 18
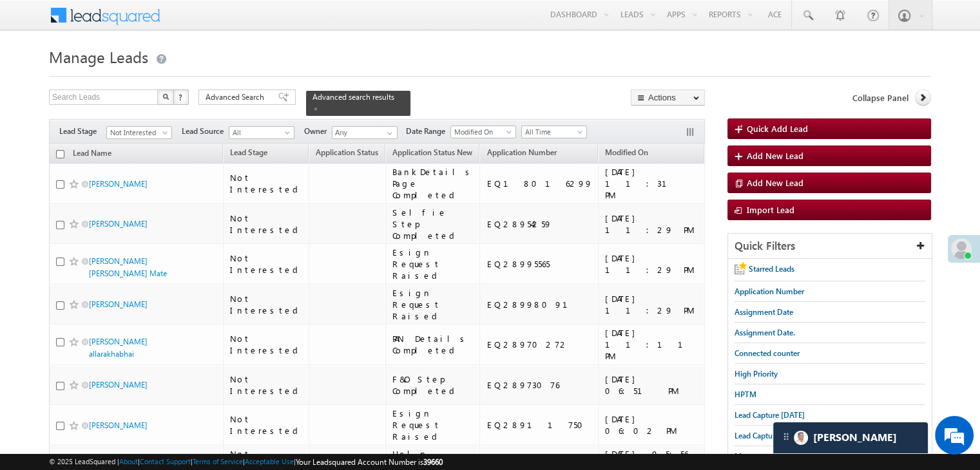
drag, startPoint x: 261, startPoint y: 94, endPoint x: 276, endPoint y: 129, distance: 38.2
click at [261, 94] on span "Advanced Search" at bounding box center [236, 97] width 62 height 12
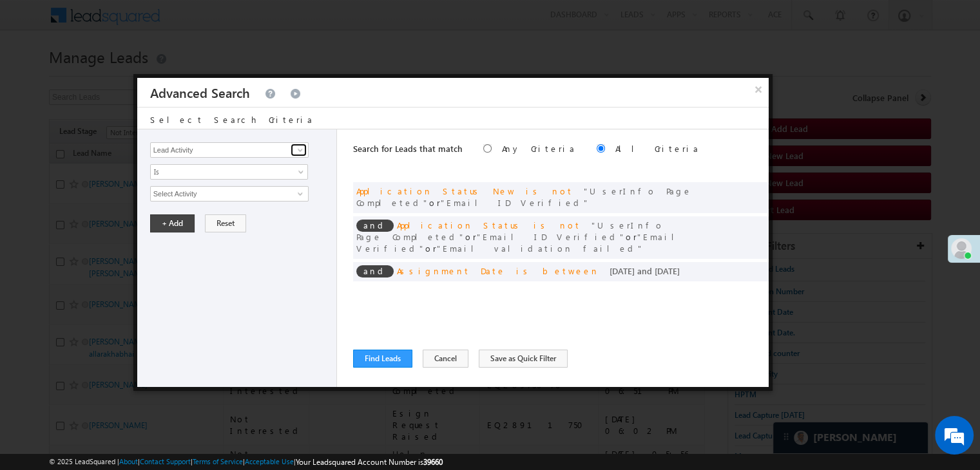
click at [292, 150] on link at bounding box center [298, 150] width 16 height 13
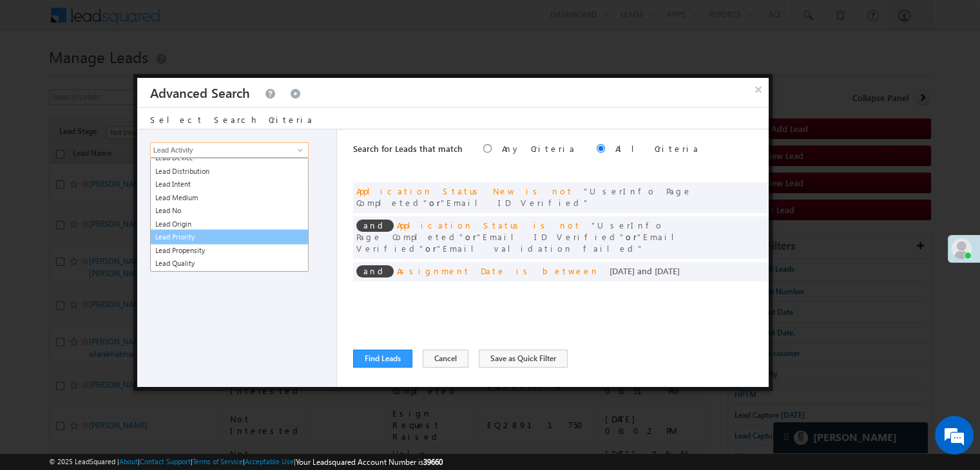
scroll to position [2513, 0]
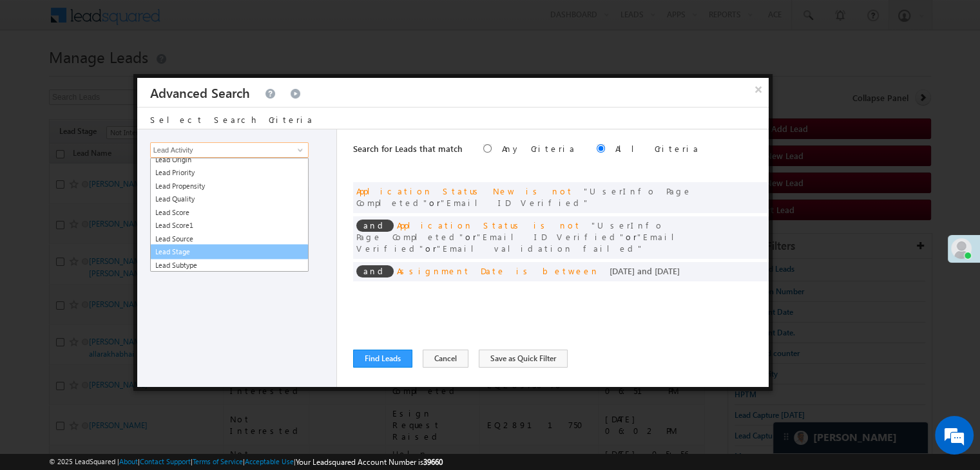
click at [205, 247] on link "Lead Stage" at bounding box center [229, 251] width 158 height 15
type input "Lead Stage"
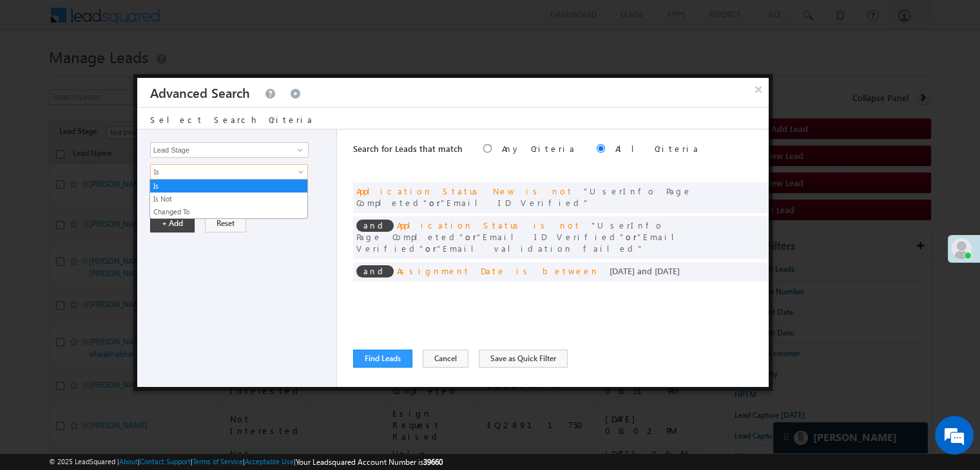
click at [224, 173] on span "Is" at bounding box center [221, 172] width 140 height 12
click at [214, 198] on link "Is Not" at bounding box center [228, 199] width 157 height 12
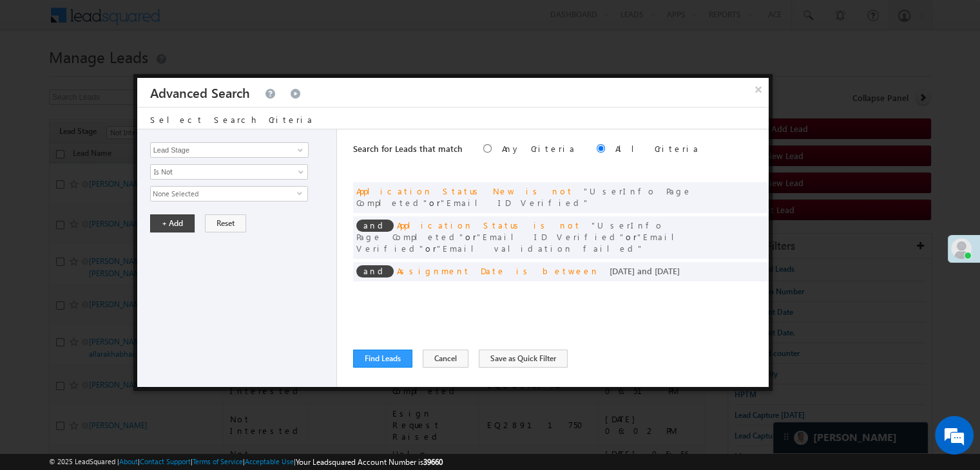
click at [272, 195] on span "None Selected" at bounding box center [224, 194] width 146 height 14
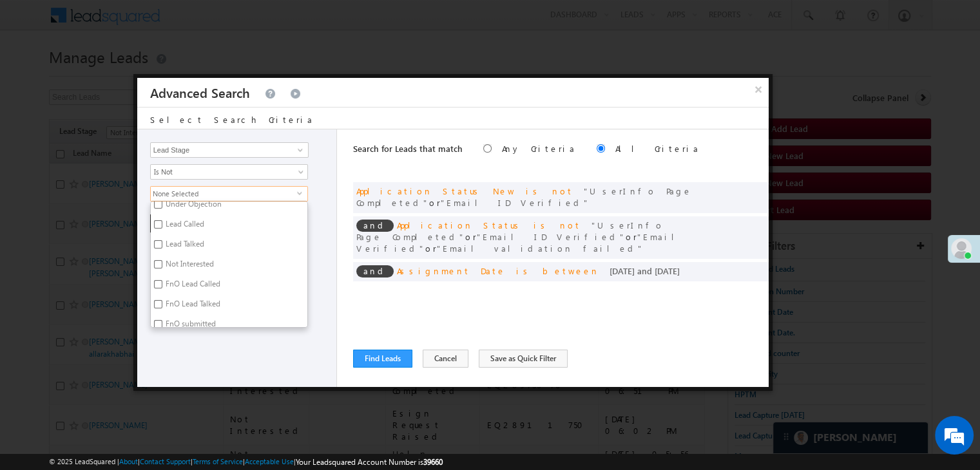
scroll to position [193, 0]
click at [209, 240] on label "Not Interested" at bounding box center [189, 240] width 76 height 20
click at [162, 240] on input "Not Interested" at bounding box center [158, 238] width 8 height 8
checkbox input "true"
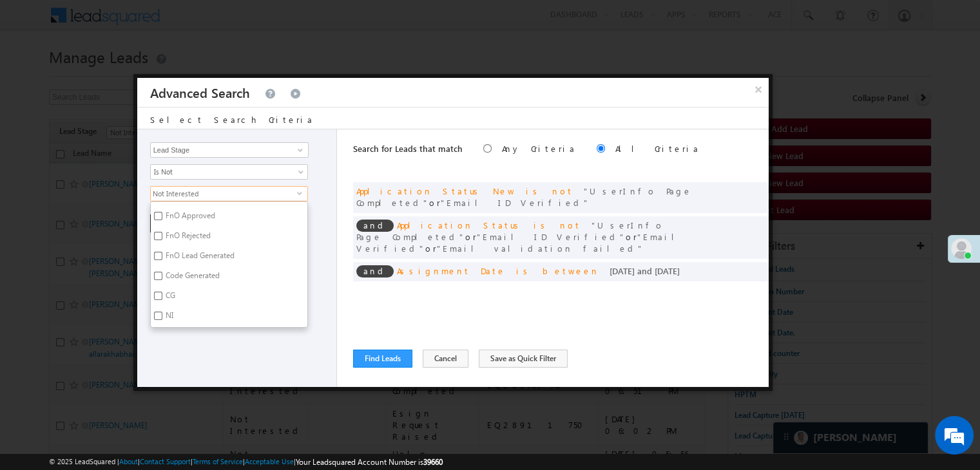
click at [199, 271] on label "Code Generated" at bounding box center [192, 278] width 82 height 20
click at [162, 272] on input "Code Generated" at bounding box center [158, 276] width 8 height 8
checkbox input "true"
click at [183, 296] on label "CG" at bounding box center [169, 298] width 37 height 20
click at [162, 296] on input "CG" at bounding box center [158, 296] width 8 height 8
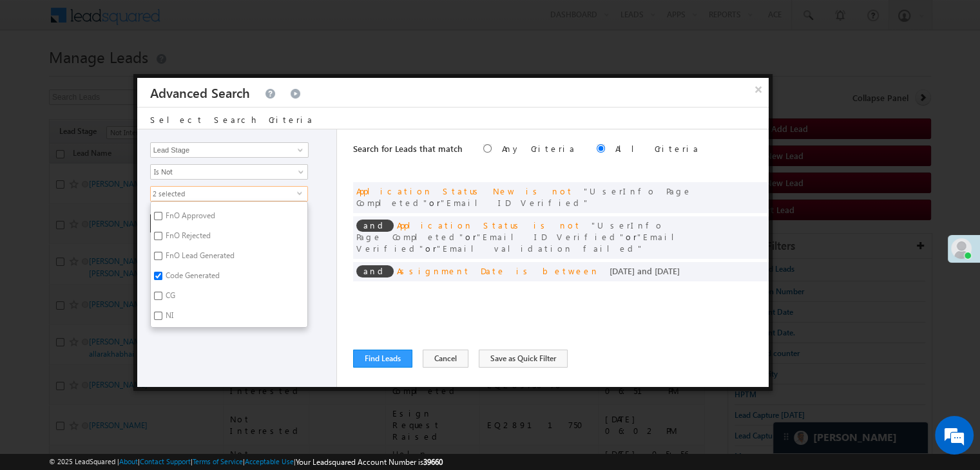
checkbox input "true"
click at [173, 310] on label "NI" at bounding box center [168, 318] width 35 height 20
click at [162, 312] on input "NI" at bounding box center [158, 316] width 8 height 8
checkbox input "true"
drag, startPoint x: 173, startPoint y: 354, endPoint x: 169, endPoint y: 314, distance: 40.1
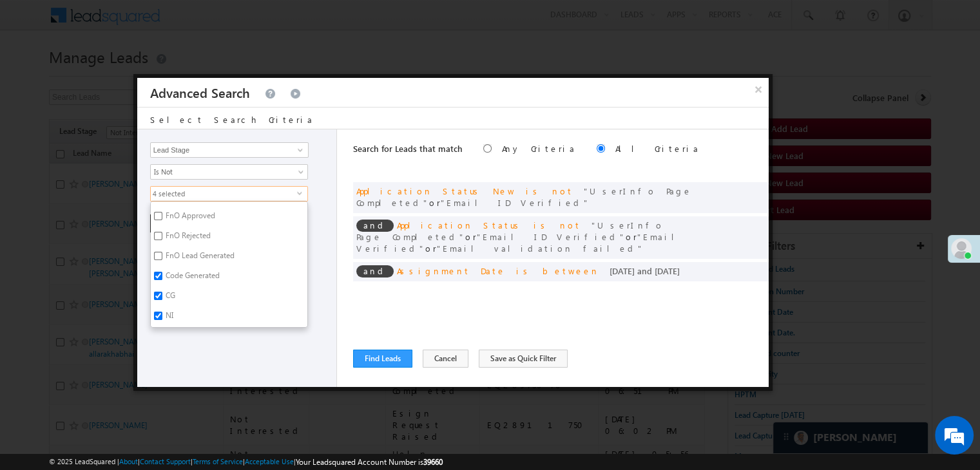
click at [173, 354] on div "Lead Activity Task Sales Group Prospect Id WA Last Message Timestamp 4th Day Di…" at bounding box center [237, 258] width 200 height 258
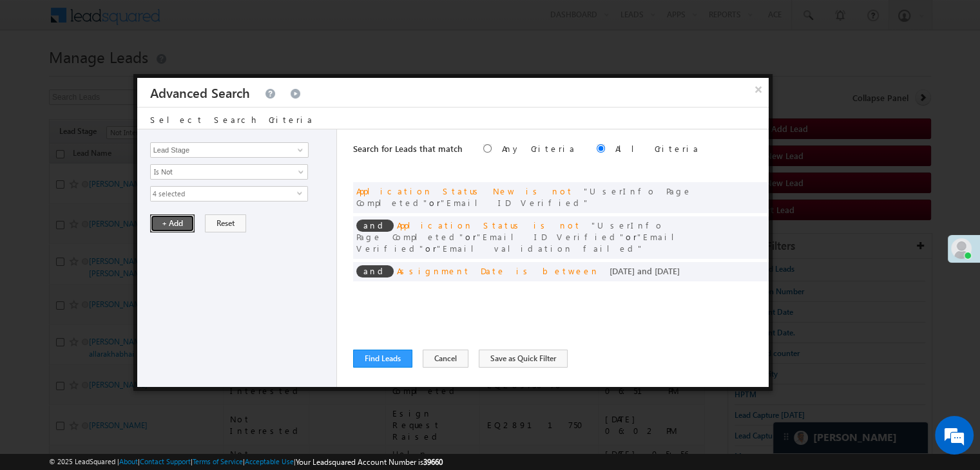
click at [167, 224] on button "+ Add" at bounding box center [172, 223] width 44 height 18
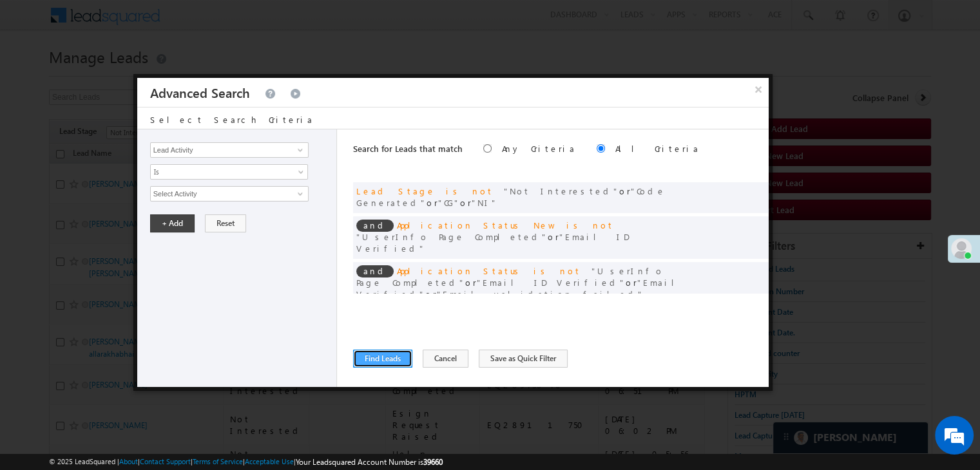
click at [379, 357] on button "Find Leads" at bounding box center [382, 359] width 59 height 18
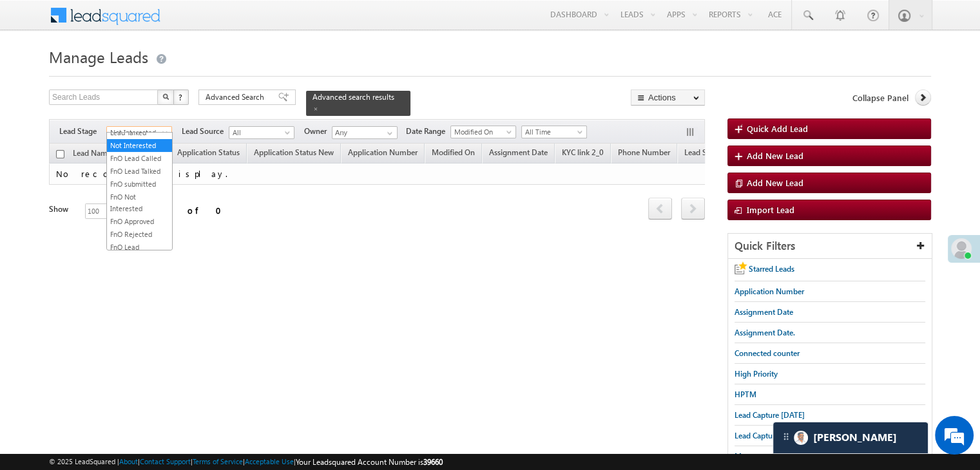
click at [155, 128] on span "Not Interested" at bounding box center [137, 133] width 61 height 12
click at [137, 140] on link "All" at bounding box center [139, 139] width 65 height 12
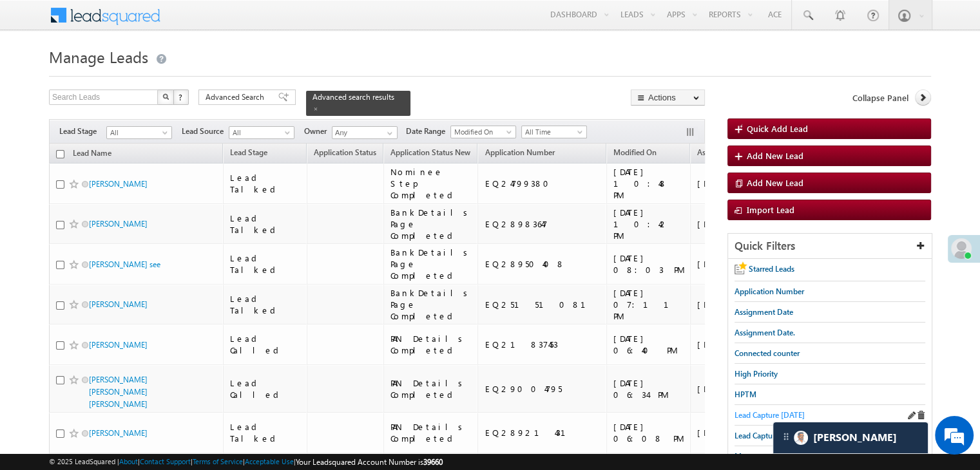
click at [736, 413] on span "Lead Capture [DATE]" at bounding box center [769, 415] width 70 height 10
